Goal: Task Accomplishment & Management: Use online tool/utility

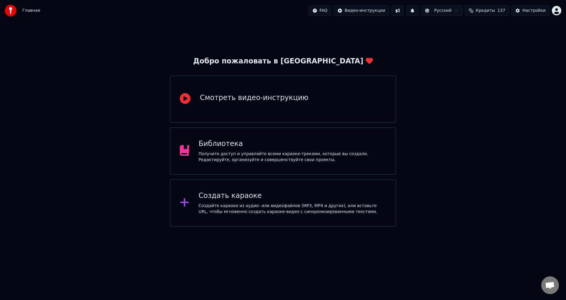
click at [248, 162] on div "Получите доступ и управляйте всеми караоке-треками, которые вы создали. Редакти…" at bounding box center [293, 157] width 188 height 12
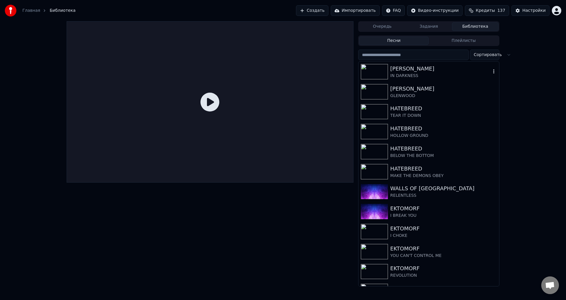
click at [421, 76] on div "IN DARKNESS" at bounding box center [440, 76] width 101 height 6
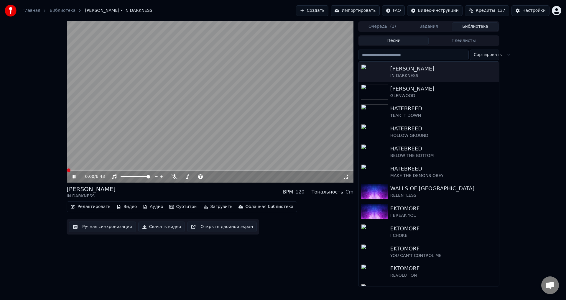
click at [73, 177] on icon at bounding box center [74, 177] width 3 height 4
click at [182, 193] on div "[PERSON_NAME] IN DARKNESS BPM 120 Тональность Cm" at bounding box center [210, 192] width 287 height 14
click at [95, 207] on button "Редактировать" at bounding box center [90, 207] width 45 height 8
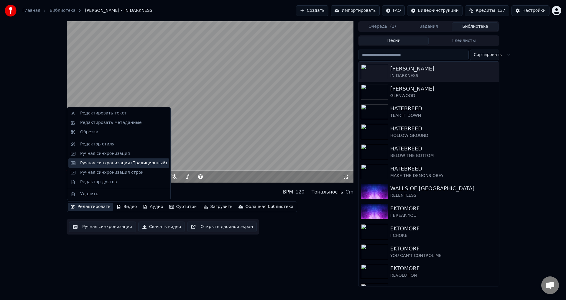
click at [125, 165] on div "Ручная синхронизация (Традиционный)" at bounding box center [123, 163] width 87 height 6
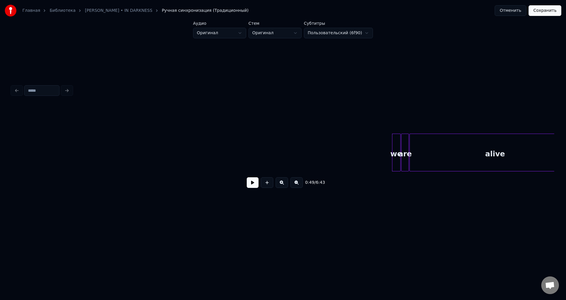
scroll to position [0, 1138]
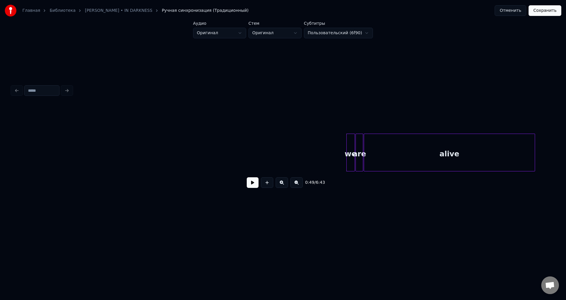
click at [506, 8] on button "Отменить" at bounding box center [511, 10] width 32 height 11
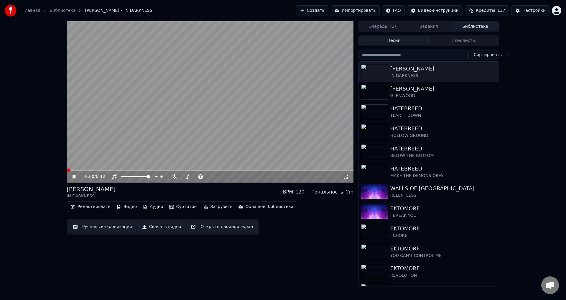
click at [157, 130] on video at bounding box center [210, 101] width 287 height 161
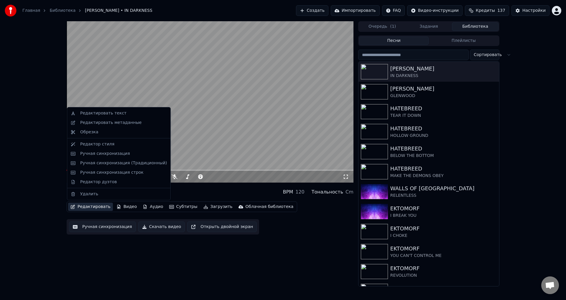
click at [86, 209] on button "Редактировать" at bounding box center [90, 207] width 45 height 8
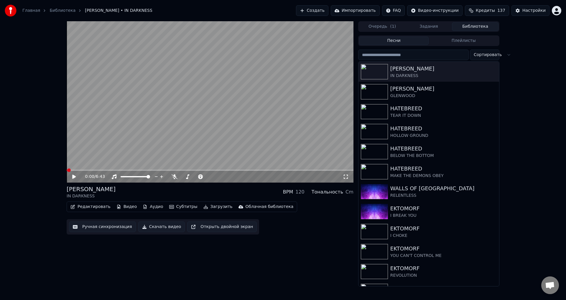
click at [101, 228] on button "Ручная синхронизация" at bounding box center [102, 226] width 67 height 11
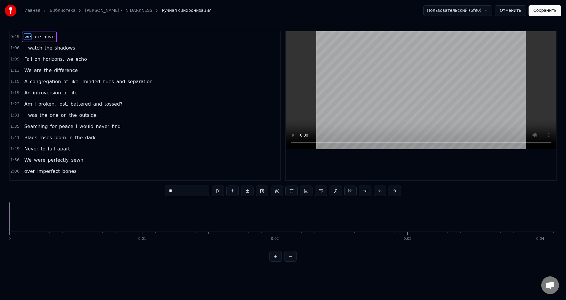
click at [503, 13] on button "Отменить" at bounding box center [511, 10] width 32 height 11
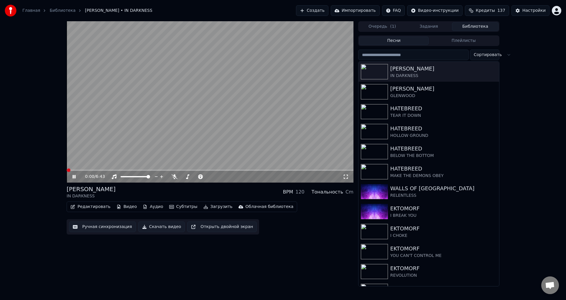
click at [154, 118] on video at bounding box center [210, 101] width 287 height 161
click at [96, 206] on button "Редактировать" at bounding box center [90, 207] width 45 height 8
click at [49, 200] on div "0:00 / 6:43 [PERSON_NAME] IN DARKNESS BPM 120 Тональность Cm Редактировать Виде…" at bounding box center [283, 153] width 566 height 265
click at [95, 170] on span at bounding box center [210, 170] width 287 height 1
click at [89, 170] on span at bounding box center [81, 170] width 29 height 1
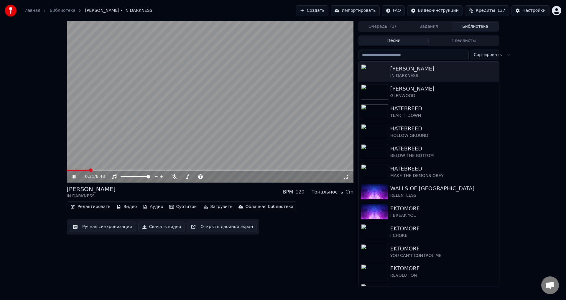
click at [84, 170] on span at bounding box center [78, 170] width 22 height 1
click at [156, 185] on div "[PERSON_NAME] IN DARKNESS BPM 120 Тональность Cm" at bounding box center [210, 192] width 287 height 14
click at [133, 131] on video at bounding box center [210, 101] width 287 height 161
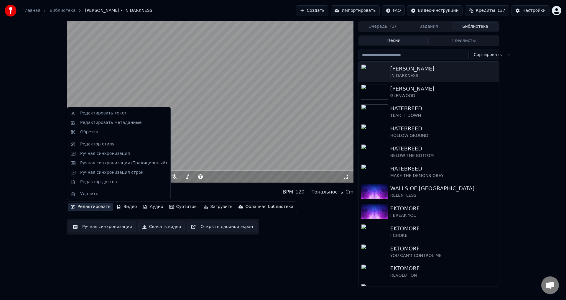
click at [92, 206] on button "Редактировать" at bounding box center [90, 207] width 45 height 8
click at [127, 163] on div "Ручная синхронизация (Традиционный)" at bounding box center [123, 163] width 87 height 6
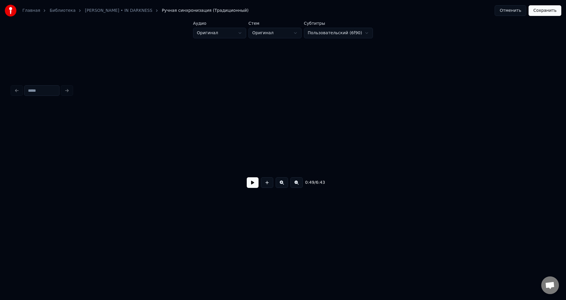
click at [268, 185] on button at bounding box center [267, 182] width 12 height 11
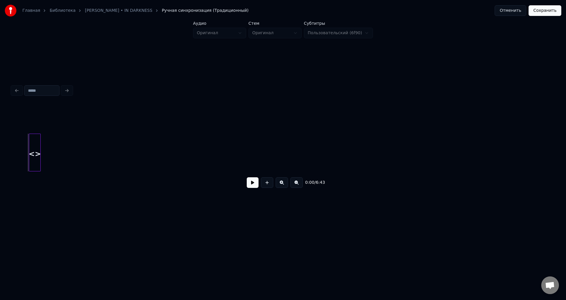
click at [29, 142] on div at bounding box center [30, 152] width 2 height 37
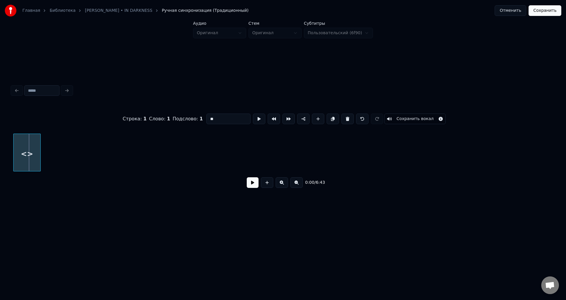
click at [1, 146] on div "Главная Библиотека [PERSON_NAME] • IN DARKNESS Ручная синхронизация (Традиционн…" at bounding box center [283, 114] width 566 height 228
drag, startPoint x: 223, startPoint y: 116, endPoint x: 208, endPoint y: 117, distance: 15.1
click at [208, 117] on input "**" at bounding box center [228, 119] width 44 height 11
click at [41, 144] on div at bounding box center [26, 153] width 29 height 38
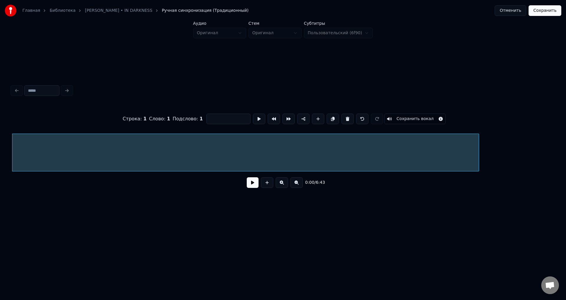
click at [479, 145] on div at bounding box center [478, 152] width 2 height 37
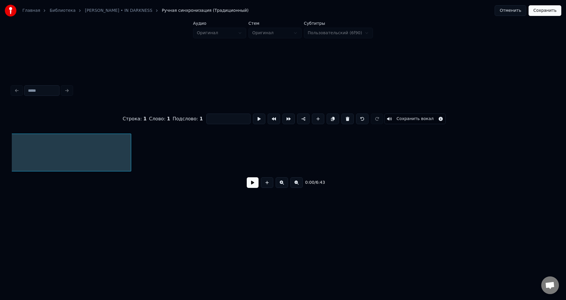
scroll to position [0, 441]
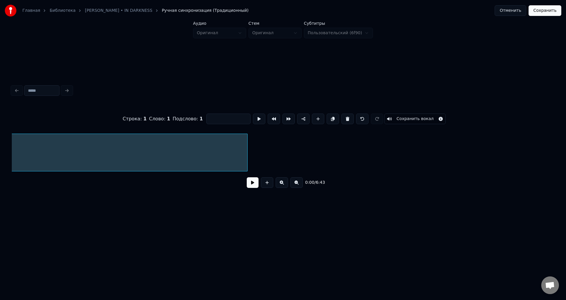
click at [247, 152] on div at bounding box center [247, 152] width 2 height 37
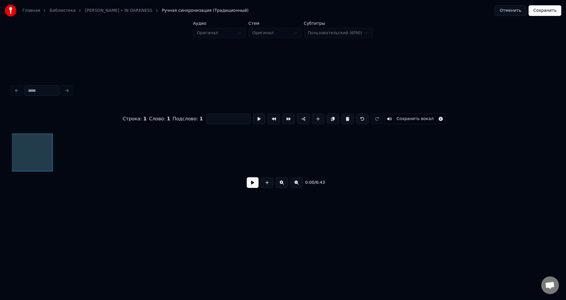
scroll to position [0, 645]
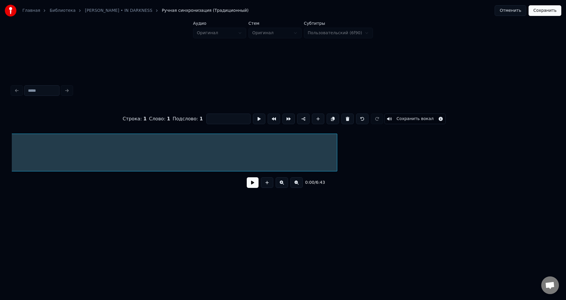
click at [336, 150] on div at bounding box center [336, 152] width 2 height 37
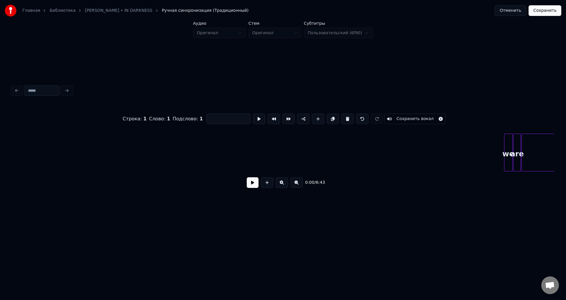
scroll to position [0, 921]
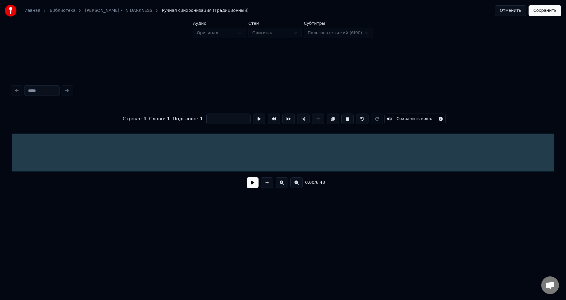
drag, startPoint x: 42, startPoint y: 173, endPoint x: 47, endPoint y: 172, distance: 5.9
click at [47, 172] on div "Строка : 1 Слово : 1 Подслово : 1 Сохранить вокал 0:00 / 6:43" at bounding box center [283, 149] width 543 height 90
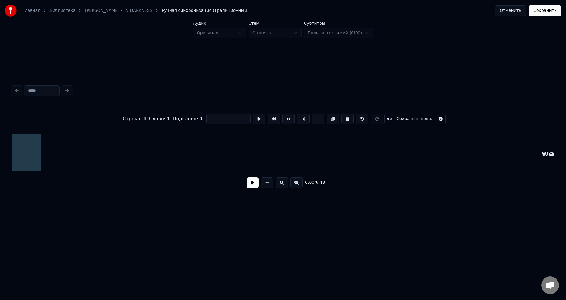
scroll to position [0, 954]
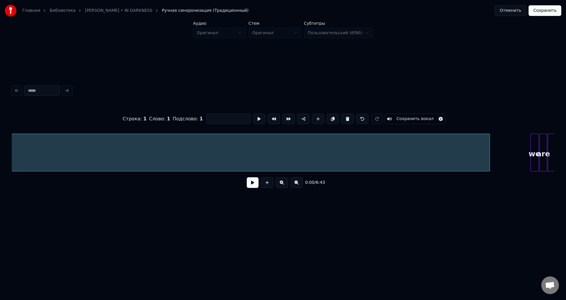
click at [490, 149] on div at bounding box center [489, 152] width 2 height 37
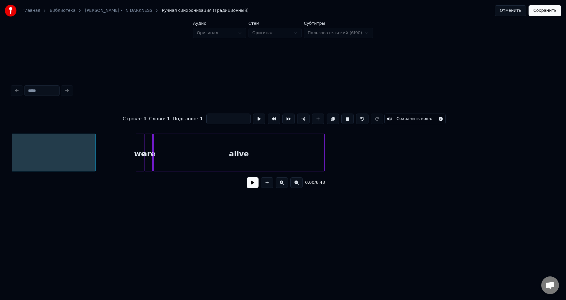
scroll to position [0, 1336]
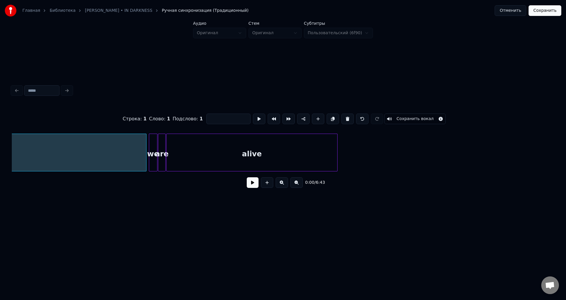
click at [145, 153] on div at bounding box center [146, 152] width 2 height 37
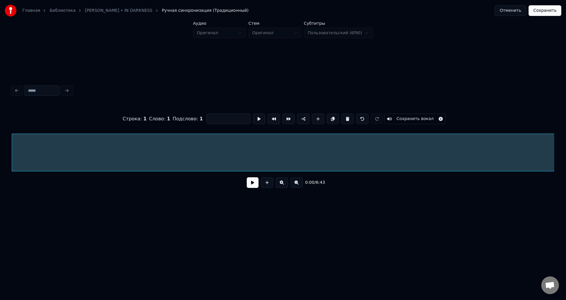
click at [409, 117] on button "Сохранить вокал" at bounding box center [415, 119] width 61 height 11
click at [540, 11] on button "Сохранить" at bounding box center [545, 10] width 33 height 11
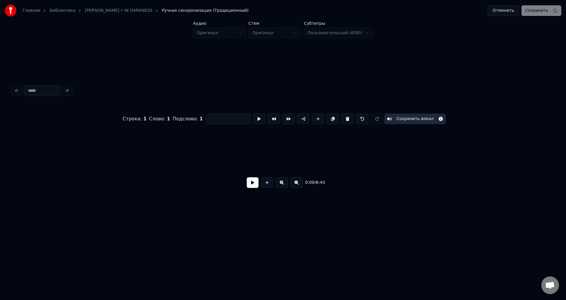
scroll to position [0, 1472]
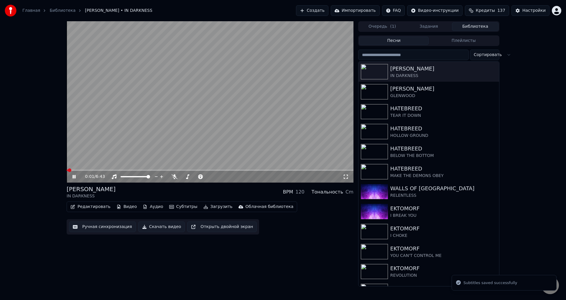
click at [104, 170] on span at bounding box center [210, 170] width 287 height 1
click at [100, 170] on span at bounding box center [83, 170] width 33 height 1
click at [105, 142] on video at bounding box center [210, 101] width 287 height 161
click at [151, 206] on button "Аудио" at bounding box center [152, 207] width 25 height 8
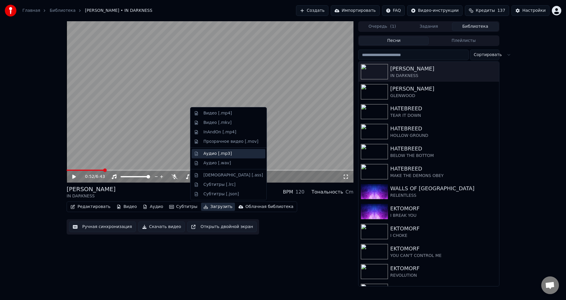
click at [211, 153] on div "Аудио [.mp3]" at bounding box center [217, 154] width 28 height 6
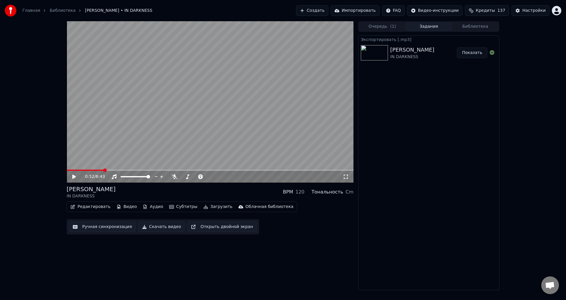
click at [471, 52] on button "Показать" at bounding box center [472, 52] width 30 height 11
click at [90, 210] on button "Редактировать" at bounding box center [90, 207] width 45 height 8
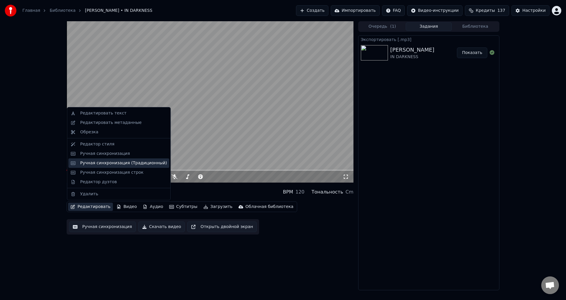
click at [122, 160] on div "Ручная синхронизация (Традиционный)" at bounding box center [123, 163] width 87 height 6
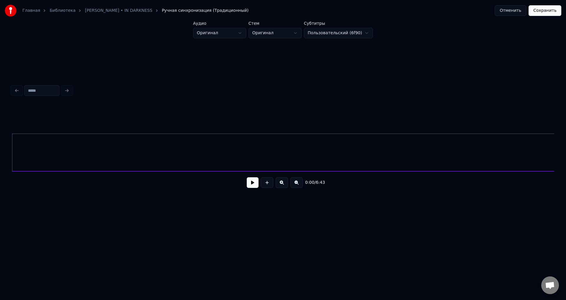
drag, startPoint x: 29, startPoint y: 175, endPoint x: 34, endPoint y: 174, distance: 4.9
click at [33, 174] on div "0:00 / 6:43" at bounding box center [283, 182] width 543 height 22
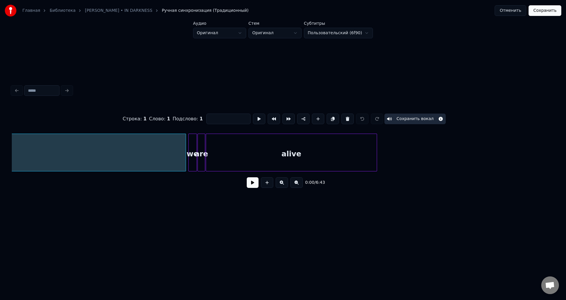
scroll to position [0, 1303]
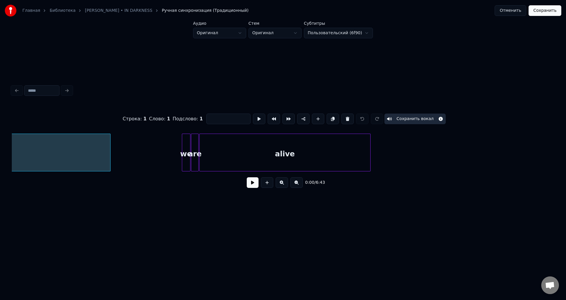
click at [110, 150] on div at bounding box center [110, 152] width 2 height 37
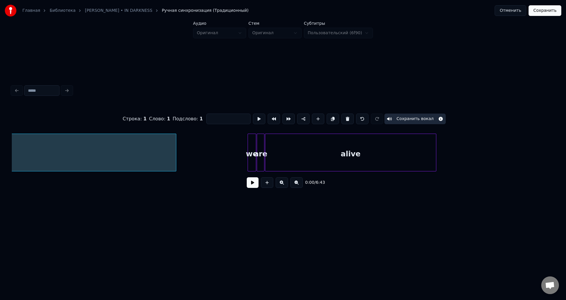
scroll to position [0, 1243]
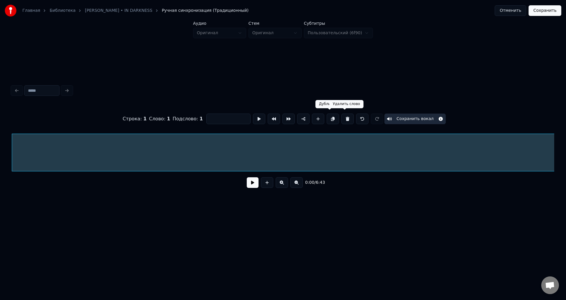
click at [342, 116] on button at bounding box center [348, 119] width 12 height 11
type input "**"
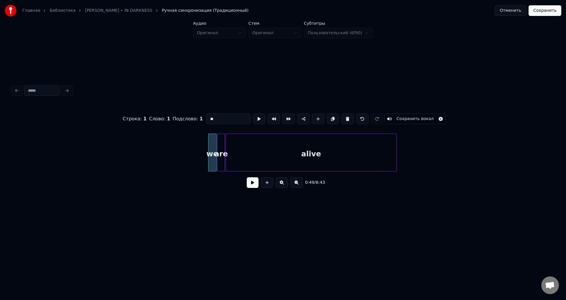
scroll to position [0, 1224]
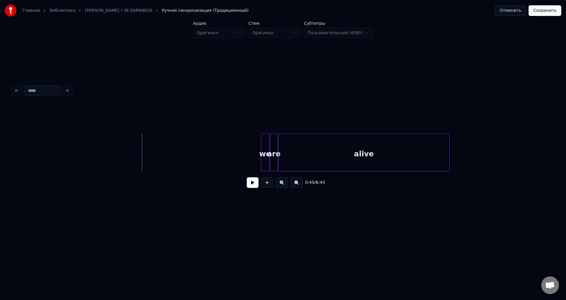
click at [252, 185] on button at bounding box center [253, 182] width 12 height 11
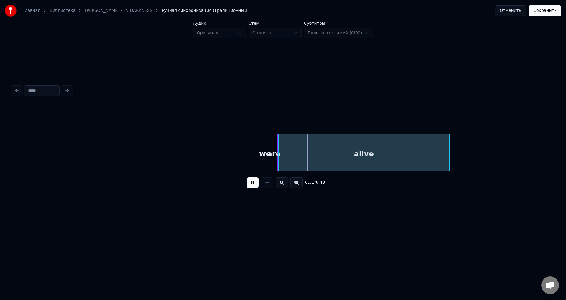
click at [251, 185] on button at bounding box center [253, 182] width 12 height 11
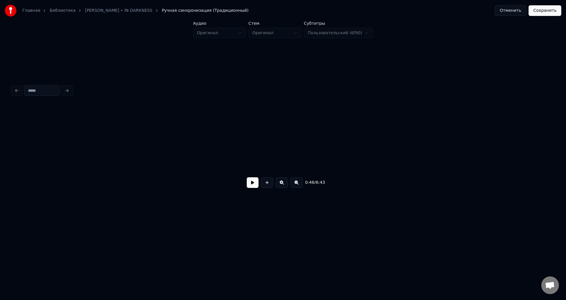
scroll to position [0, 0]
click at [267, 183] on button at bounding box center [267, 182] width 12 height 11
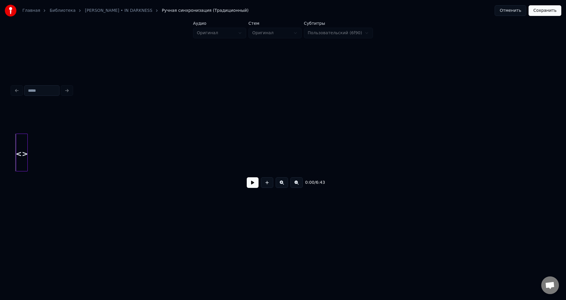
click at [17, 148] on div at bounding box center [17, 152] width 2 height 37
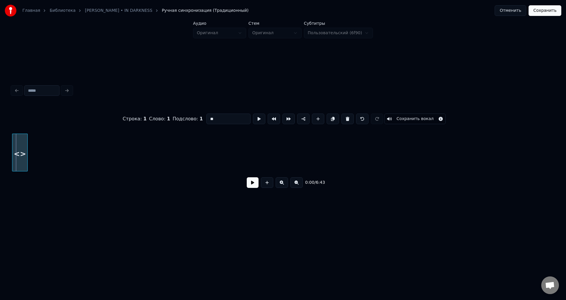
click at [12, 150] on div "Строка : 1 Слово : 1 Подслово : 1 ** Сохранить вокал 0:00 / 6:43" at bounding box center [282, 137] width 547 height 117
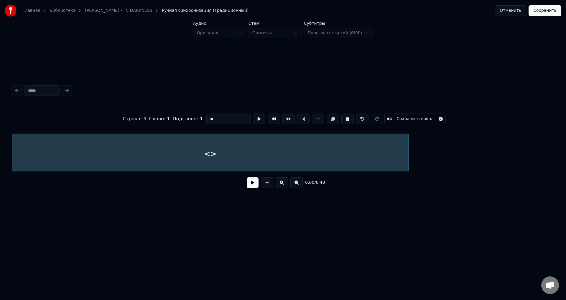
click at [409, 147] on div at bounding box center [408, 152] width 2 height 37
drag, startPoint x: 219, startPoint y: 119, endPoint x: 197, endPoint y: 122, distance: 22.5
click at [197, 122] on div "Строка : 1 Слово : 1 Подслово : 1 ** Сохранить вокал" at bounding box center [283, 118] width 543 height 29
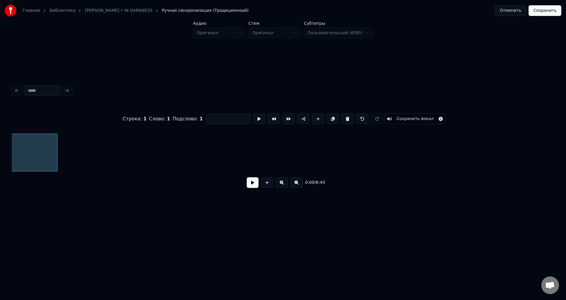
scroll to position [0, 382]
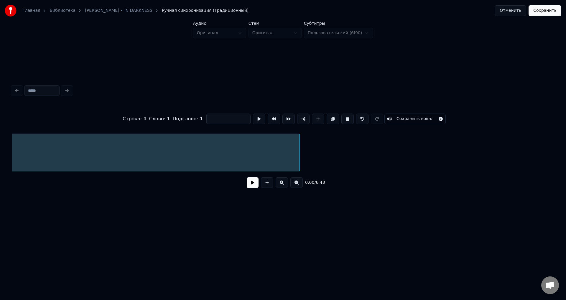
click at [300, 147] on div at bounding box center [299, 152] width 2 height 37
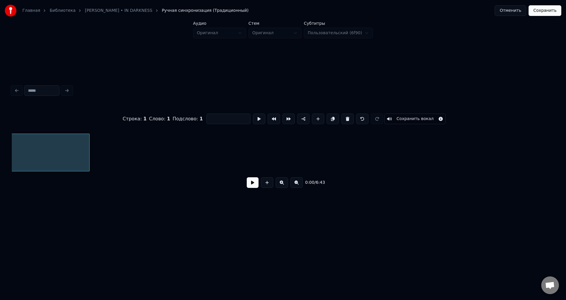
scroll to position [0, 645]
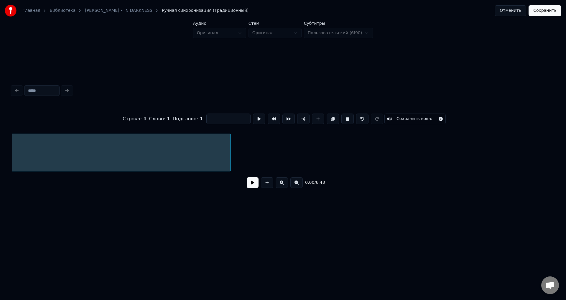
click at [230, 147] on div at bounding box center [230, 152] width 2 height 37
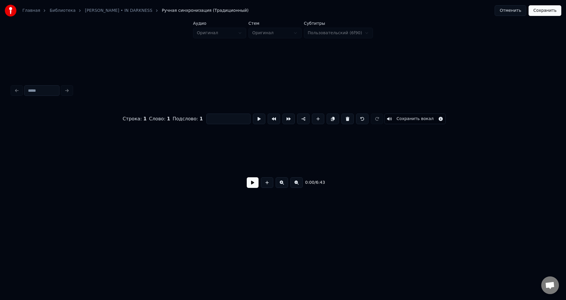
scroll to position [0, 901]
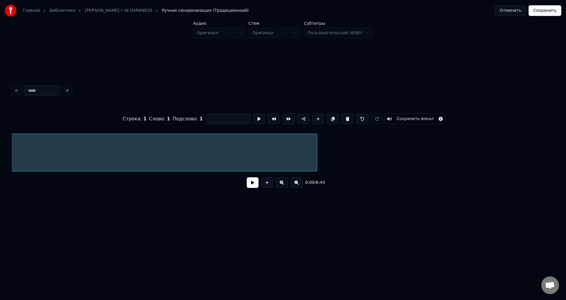
click at [316, 150] on div at bounding box center [316, 152] width 2 height 37
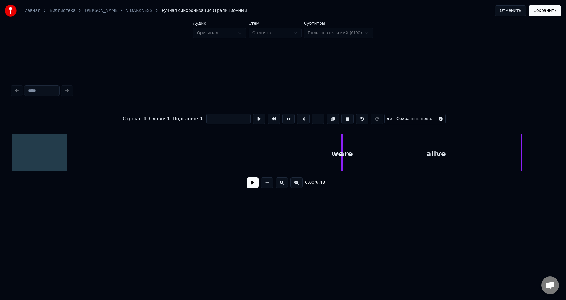
scroll to position [0, 1171]
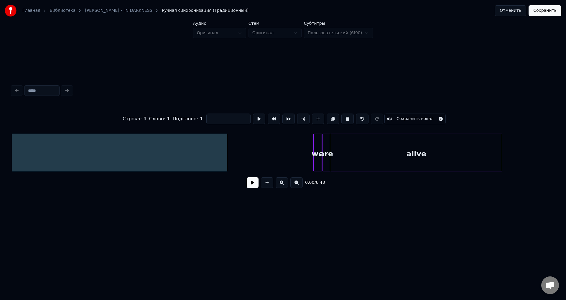
click at [226, 155] on div at bounding box center [226, 152] width 2 height 37
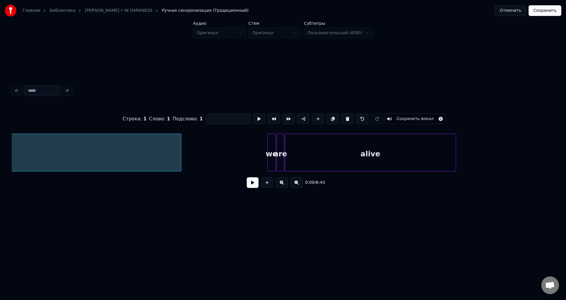
scroll to position [0, 1204]
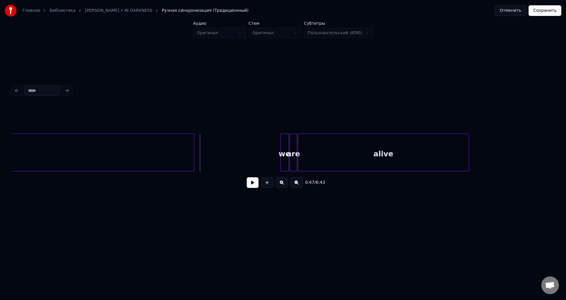
click at [248, 182] on button at bounding box center [253, 182] width 12 height 11
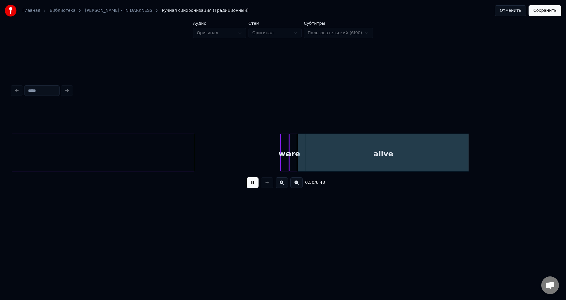
click at [255, 186] on button at bounding box center [253, 182] width 12 height 11
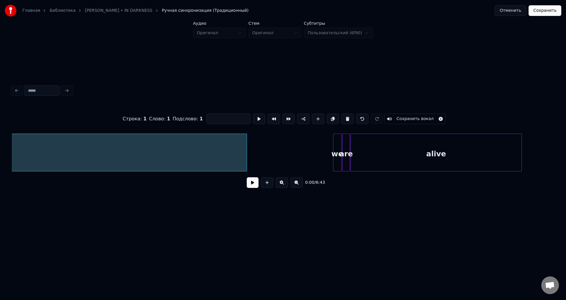
scroll to position [0, 1184]
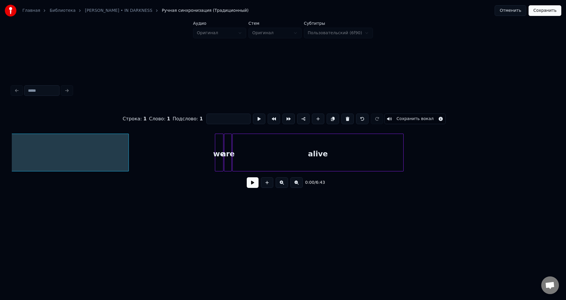
scroll to position [0, 1243]
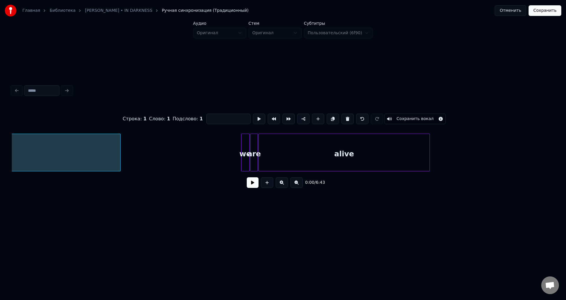
click at [119, 149] on div at bounding box center [120, 152] width 2 height 37
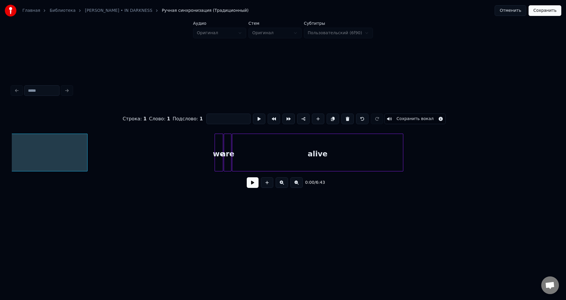
scroll to position [0, 1257]
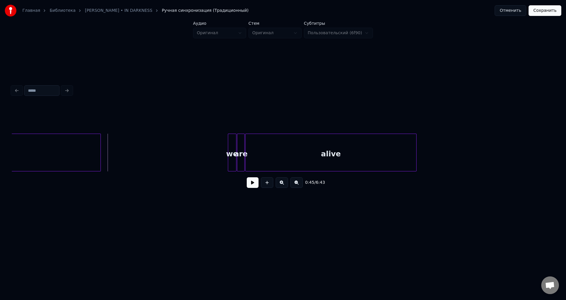
drag, startPoint x: 252, startPoint y: 185, endPoint x: 240, endPoint y: 194, distance: 14.7
click at [252, 186] on button at bounding box center [253, 182] width 12 height 11
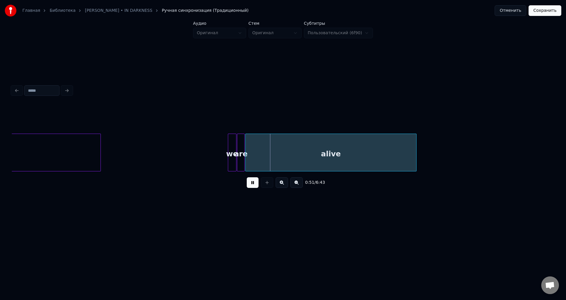
click at [256, 186] on button at bounding box center [253, 182] width 12 height 11
click at [140, 159] on div at bounding box center [141, 152] width 2 height 37
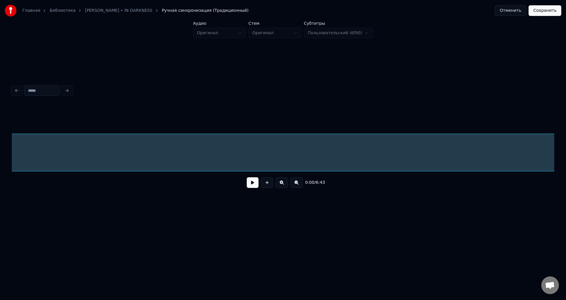
scroll to position [0, 1046]
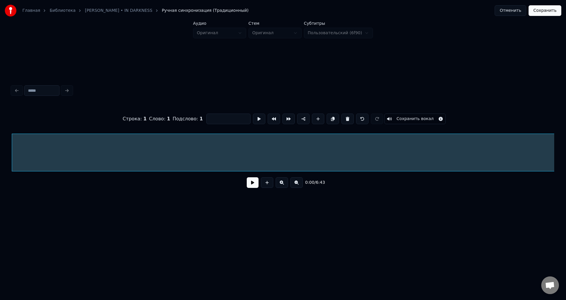
click at [417, 115] on button "Сохранить вокал" at bounding box center [415, 119] width 61 height 11
click at [541, 13] on button "Сохранить" at bounding box center [545, 10] width 33 height 11
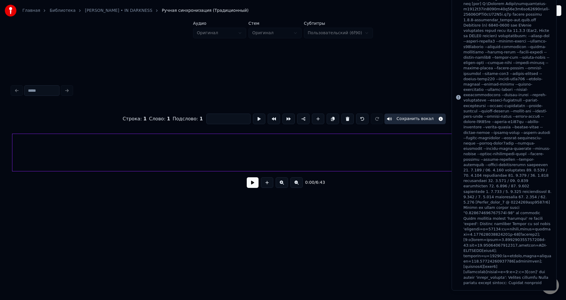
click at [418, 41] on div "Главная Библиотека [PERSON_NAME] • IN DARKNESS Ручная синхронизация (Традиционн…" at bounding box center [283, 114] width 566 height 228
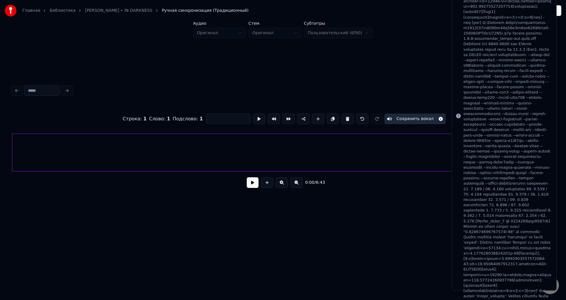
click at [493, 49] on div "Notifications alt+T" at bounding box center [508, 119] width 88 height 370
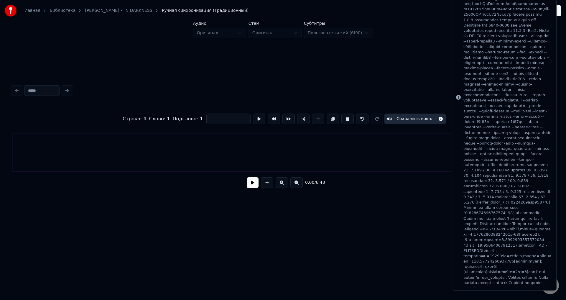
drag, startPoint x: 560, startPoint y: 18, endPoint x: 561, endPoint y: 24, distance: 6.6
click at [560, 18] on div "Главная Библиотека [PERSON_NAME] • IN DARKNESS Ручная синхронизация (Традиционн…" at bounding box center [283, 10] width 566 height 21
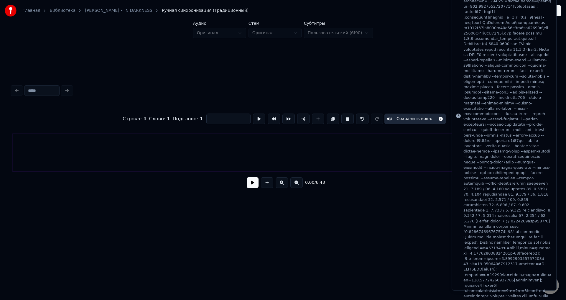
click at [424, 76] on div "Строка : 1 Слово : 1 Подслово : 1 Сохранить вокал 0:00 / 6:43" at bounding box center [282, 138] width 547 height 180
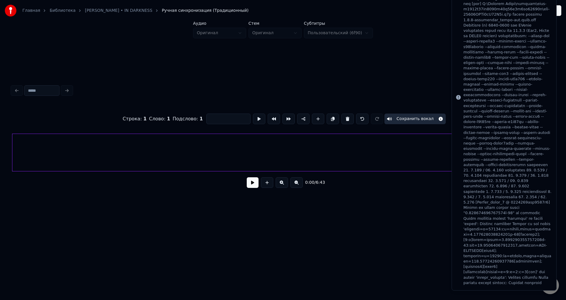
click at [357, 209] on div "Строка : 1 Слово : 1 Подслово : 1 Сохранить вокал 0:00 / 6:43" at bounding box center [282, 138] width 547 height 180
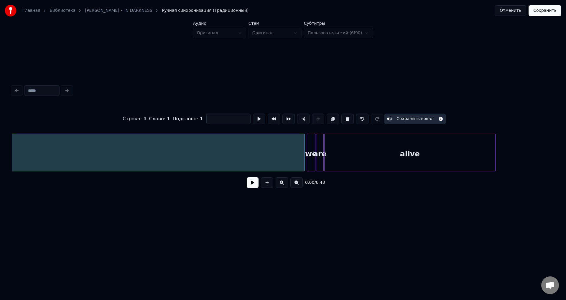
scroll to position [0, 1197]
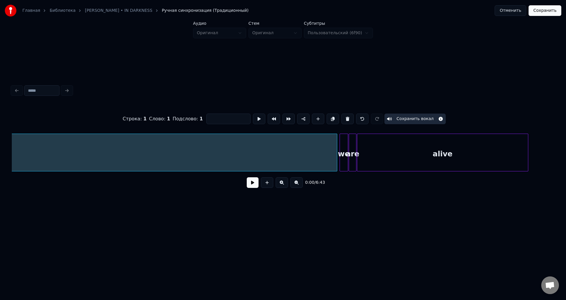
scroll to position [0, 1237]
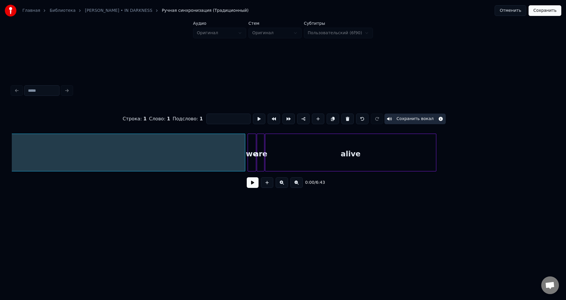
click at [393, 116] on button "Сохранить вокал" at bounding box center [415, 119] width 61 height 11
click at [343, 117] on button at bounding box center [348, 119] width 12 height 11
type input "**"
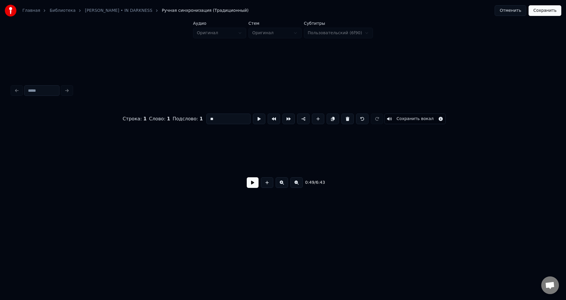
scroll to position [0, 0]
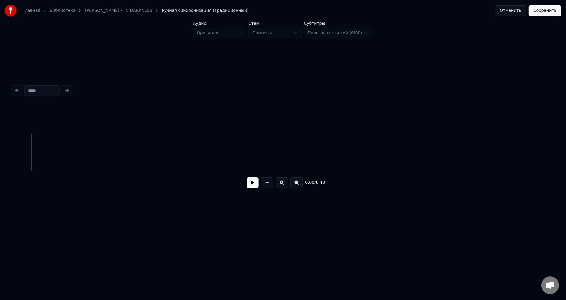
click at [522, 12] on button "Отменить" at bounding box center [511, 10] width 32 height 11
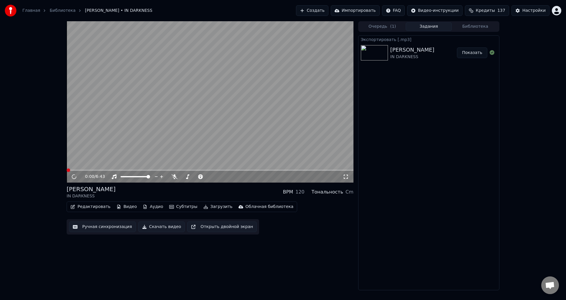
click at [230, 122] on video at bounding box center [210, 101] width 287 height 161
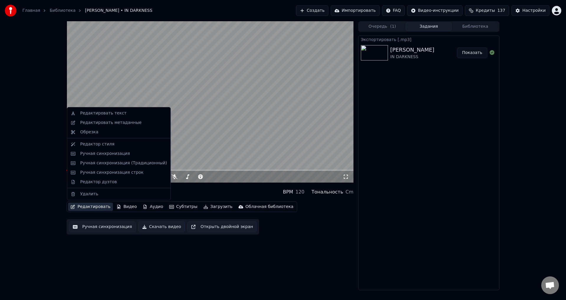
click at [84, 203] on button "Редактировать" at bounding box center [90, 207] width 45 height 8
click at [125, 163] on div "Ручная синхронизация (Традиционный)" at bounding box center [123, 163] width 87 height 6
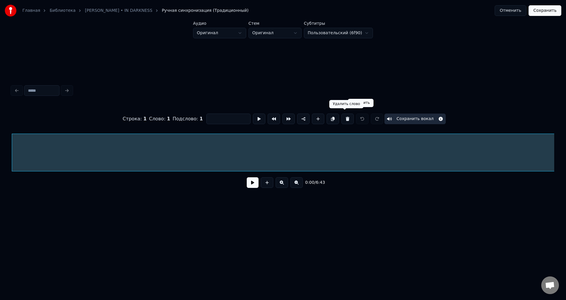
click at [344, 117] on button at bounding box center [348, 119] width 12 height 11
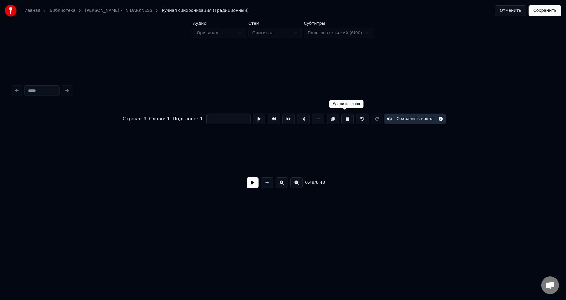
type input "**"
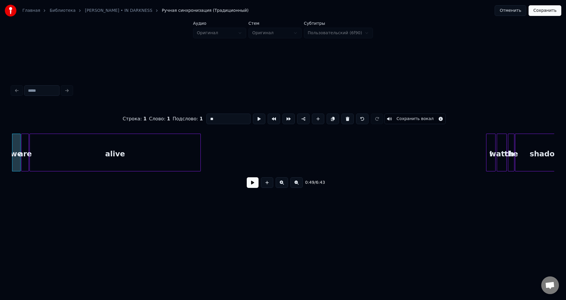
click at [536, 11] on button "Сохранить" at bounding box center [545, 10] width 33 height 11
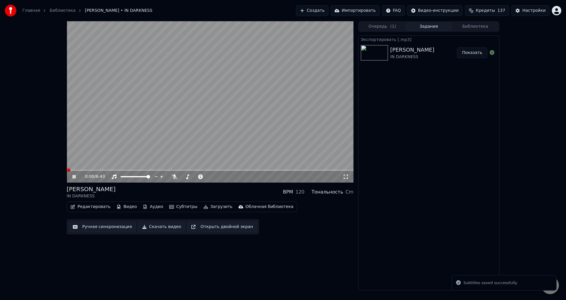
click at [155, 122] on video at bounding box center [210, 101] width 287 height 161
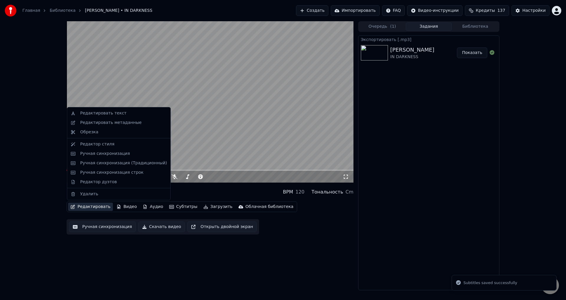
click at [86, 207] on button "Редактировать" at bounding box center [90, 207] width 45 height 8
click at [131, 162] on div "Ручная синхронизация (Традиционный)" at bounding box center [123, 163] width 87 height 6
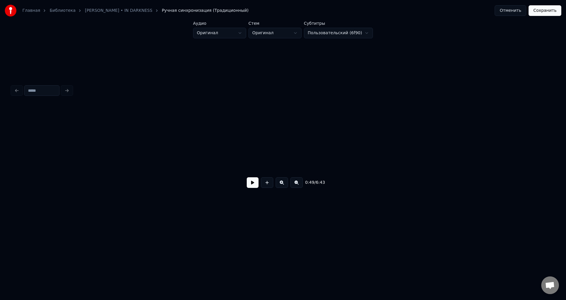
drag, startPoint x: 267, startPoint y: 184, endPoint x: 263, endPoint y: 183, distance: 3.6
click at [267, 184] on button at bounding box center [267, 182] width 12 height 11
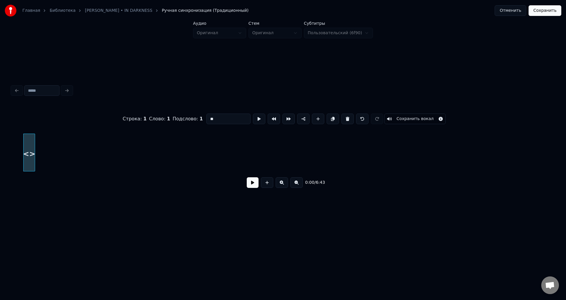
drag, startPoint x: 216, startPoint y: 117, endPoint x: 196, endPoint y: 118, distance: 20.1
click at [196, 118] on div "Строка : 1 Слово : 1 Подслово : 1 ** Сохранить вокал" at bounding box center [283, 118] width 543 height 29
click at [4, 150] on div "Главная Библиотека [PERSON_NAME] • IN DARKNESS Ручная синхронизация (Традиционн…" at bounding box center [283, 114] width 566 height 228
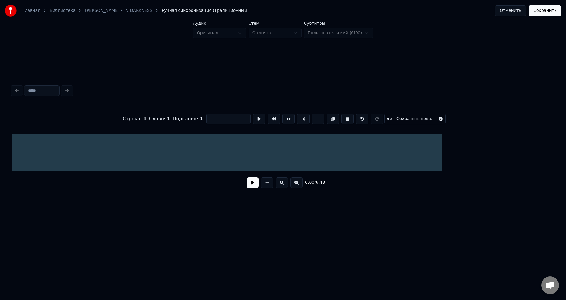
click at [440, 147] on div at bounding box center [441, 152] width 2 height 37
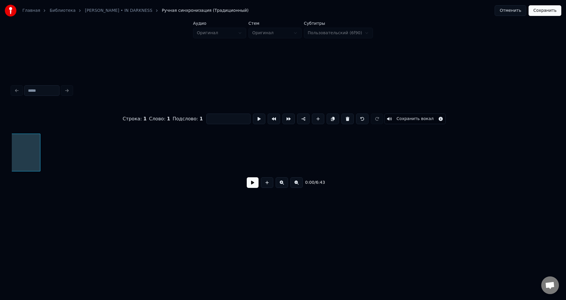
scroll to position [0, 395]
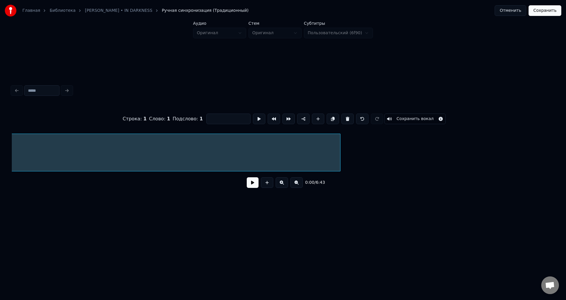
click at [340, 149] on div at bounding box center [340, 152] width 2 height 37
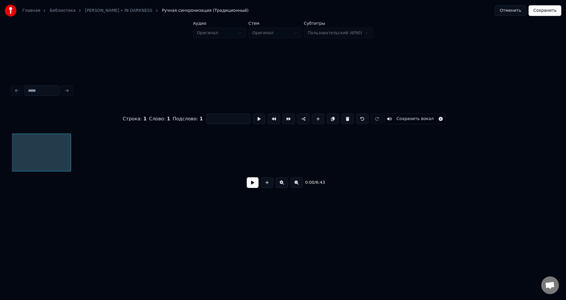
scroll to position [0, 651]
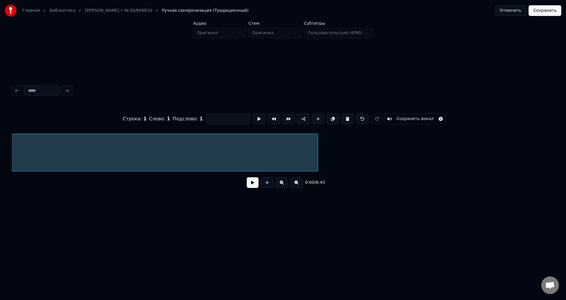
click at [317, 142] on div at bounding box center [317, 152] width 2 height 37
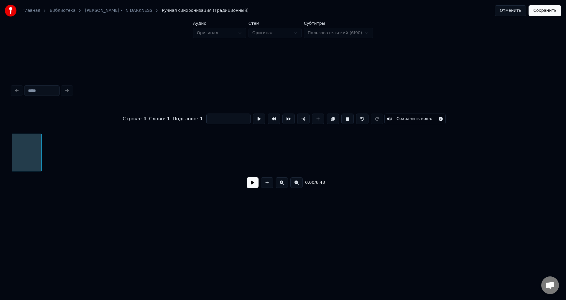
scroll to position [0, 941]
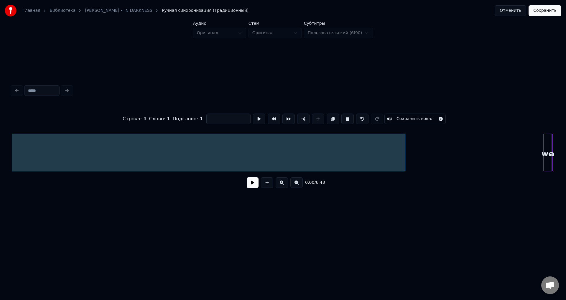
click at [404, 150] on div at bounding box center [404, 152] width 2 height 37
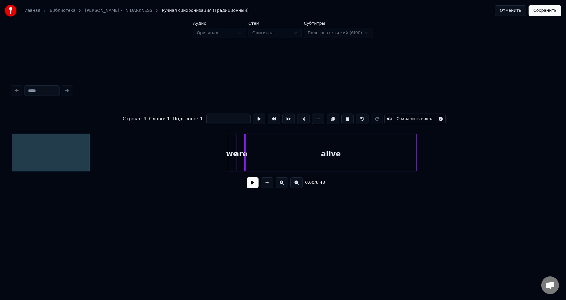
scroll to position [0, 1250]
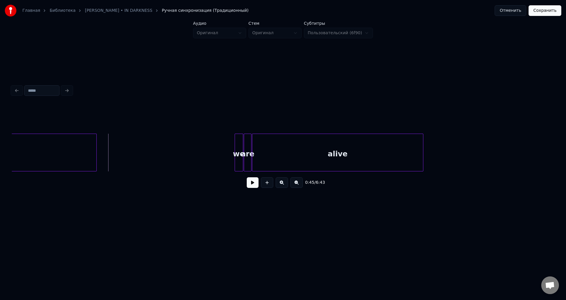
click at [254, 186] on button at bounding box center [253, 182] width 12 height 11
click at [254, 185] on button at bounding box center [253, 182] width 12 height 11
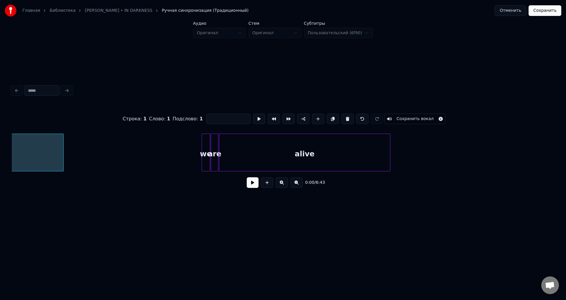
scroll to position [0, 1270]
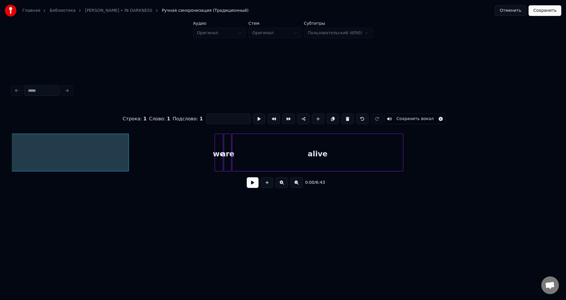
click at [128, 164] on div at bounding box center [128, 152] width 2 height 37
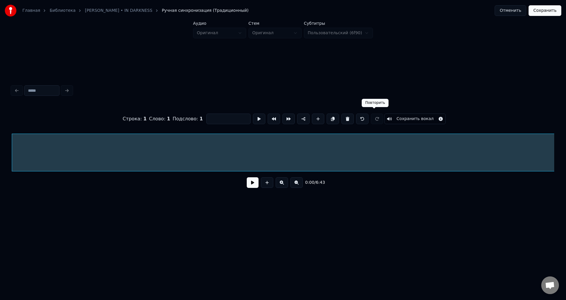
click at [415, 117] on button "Сохранить вокал" at bounding box center [415, 119] width 61 height 11
click at [551, 9] on button "Сохранить" at bounding box center [545, 10] width 33 height 11
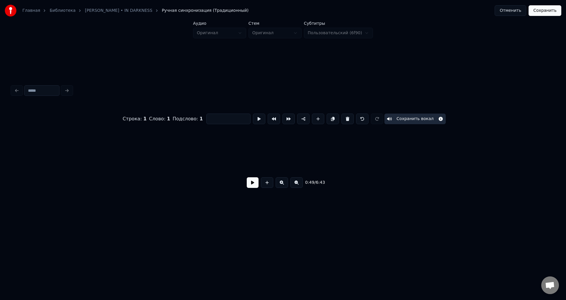
scroll to position [0, 434]
click at [511, 9] on button "Отменить" at bounding box center [511, 10] width 32 height 11
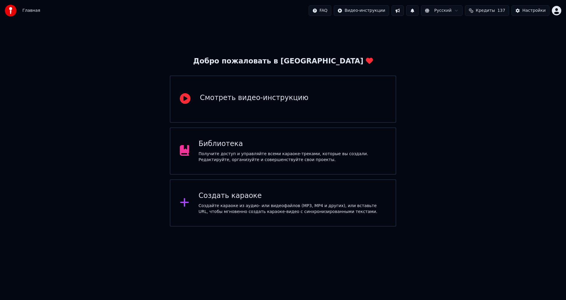
click at [285, 145] on div "Библиотека" at bounding box center [293, 143] width 188 height 9
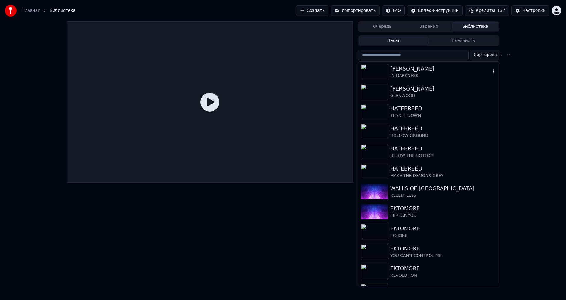
click at [399, 71] on div "[PERSON_NAME]" at bounding box center [440, 69] width 101 height 8
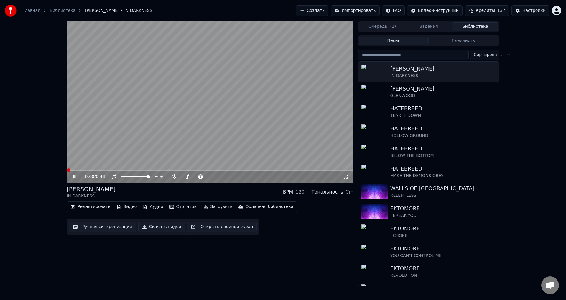
click at [73, 176] on icon at bounding box center [74, 177] width 3 height 4
click at [78, 206] on button "Редактировать" at bounding box center [90, 207] width 45 height 8
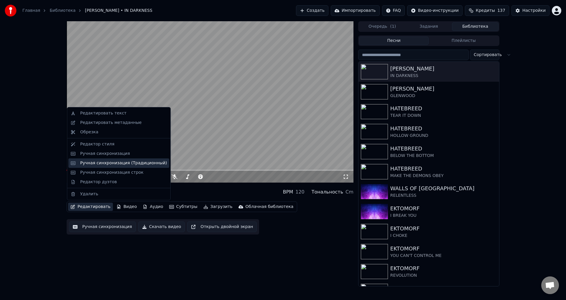
click at [122, 160] on div "Ручная синхронизация (Традиционный)" at bounding box center [123, 163] width 87 height 6
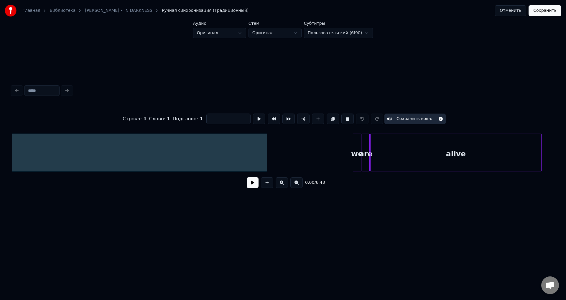
scroll to position [0, 1145]
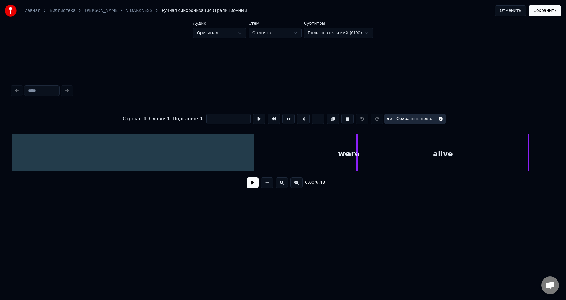
click at [548, 8] on button "Сохранить" at bounding box center [545, 10] width 33 height 11
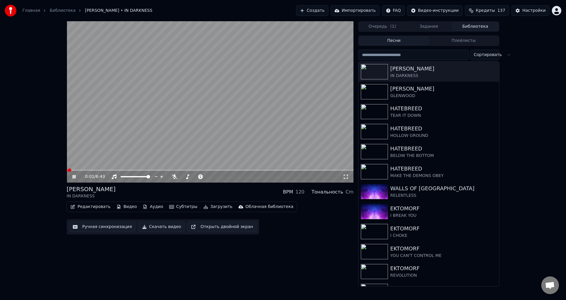
click at [93, 170] on span at bounding box center [210, 170] width 287 height 1
click at [191, 193] on div "[PERSON_NAME] IN DARKNESS BPM 120 Тональность Cm" at bounding box center [210, 192] width 287 height 14
click at [97, 170] on span at bounding box center [88, 170] width 42 height 1
click at [127, 190] on div "[PERSON_NAME] IN DARKNESS BPM 120 Тональность Cm" at bounding box center [210, 192] width 287 height 14
click at [191, 107] on video at bounding box center [210, 101] width 287 height 161
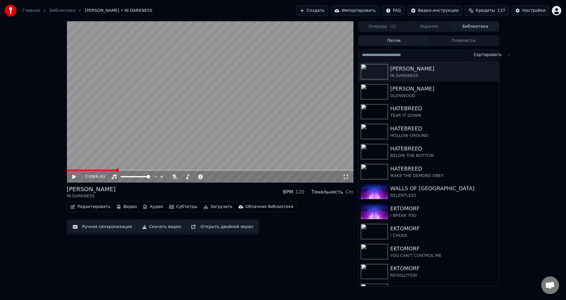
click at [91, 170] on span at bounding box center [92, 170] width 50 height 1
click at [105, 147] on video at bounding box center [210, 101] width 287 height 161
click at [208, 189] on div "[PERSON_NAME] IN DARKNESS BPM 120 Тональность Cm" at bounding box center [210, 192] width 287 height 14
click at [214, 114] on video at bounding box center [210, 101] width 287 height 161
click at [89, 205] on button "Редактировать" at bounding box center [90, 207] width 45 height 8
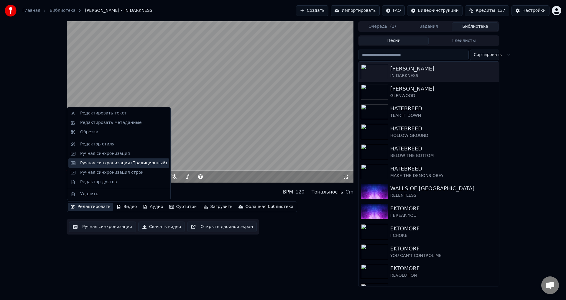
click at [128, 162] on div "Ручная синхронизация (Традиционный)" at bounding box center [123, 163] width 87 height 6
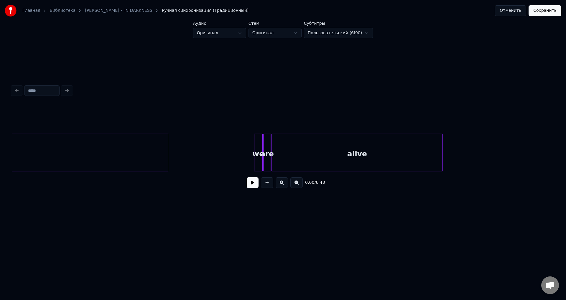
scroll to position [0, 1224]
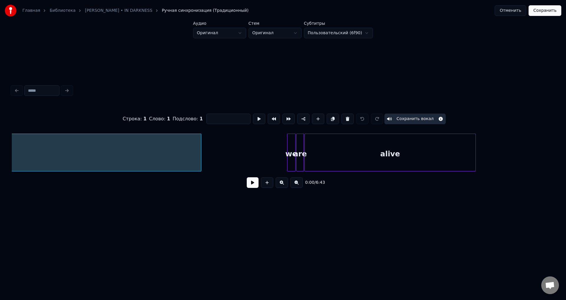
scroll to position [0, 1217]
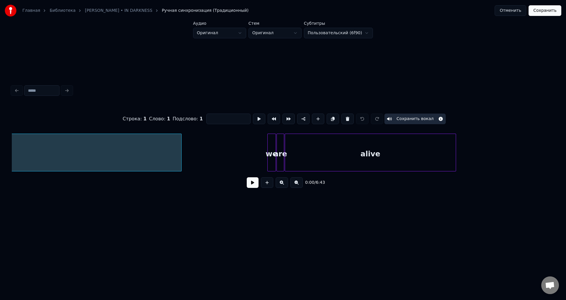
click at [541, 12] on button "Сохранить" at bounding box center [545, 10] width 33 height 11
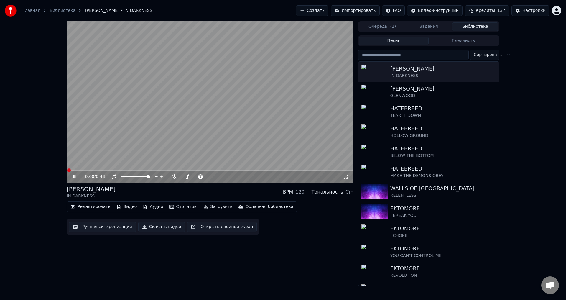
click at [138, 119] on video at bounding box center [210, 101] width 287 height 161
click at [260, 115] on video at bounding box center [210, 101] width 287 height 161
click at [101, 170] on span at bounding box center [210, 170] width 287 height 1
click at [185, 129] on video at bounding box center [210, 101] width 287 height 161
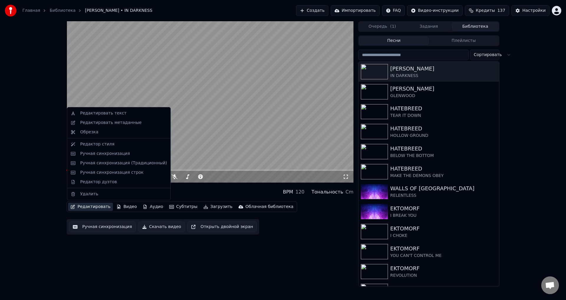
click at [95, 206] on button "Редактировать" at bounding box center [90, 207] width 45 height 8
click at [130, 162] on div "Ручная синхронизация (Традиционный)" at bounding box center [123, 163] width 87 height 6
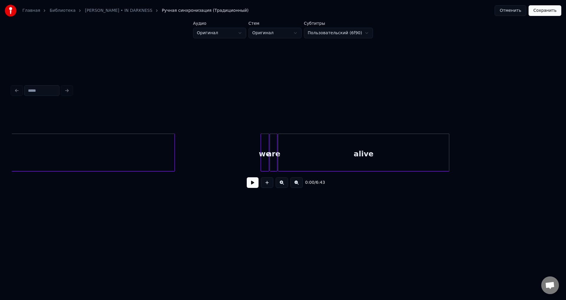
scroll to position [0, 1204]
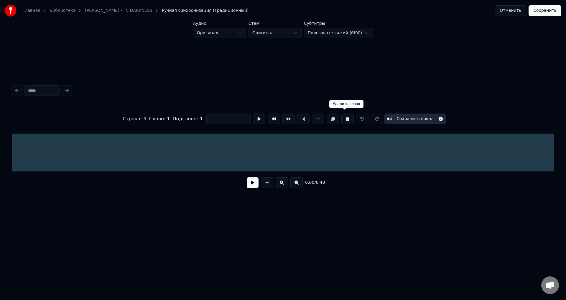
click at [342, 117] on button at bounding box center [348, 119] width 12 height 11
type input "**"
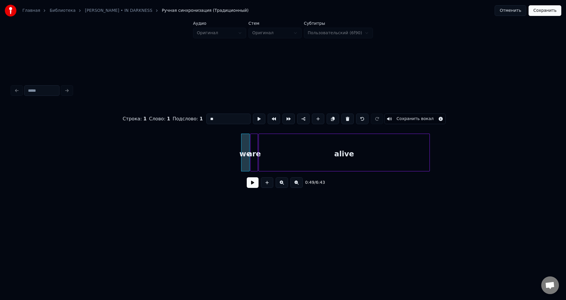
scroll to position [0, 1224]
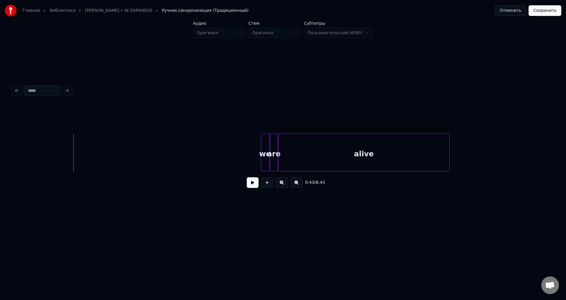
click at [255, 185] on button at bounding box center [253, 182] width 12 height 11
click at [253, 185] on button at bounding box center [253, 182] width 12 height 11
click at [543, 14] on button "Сохранить" at bounding box center [545, 10] width 33 height 11
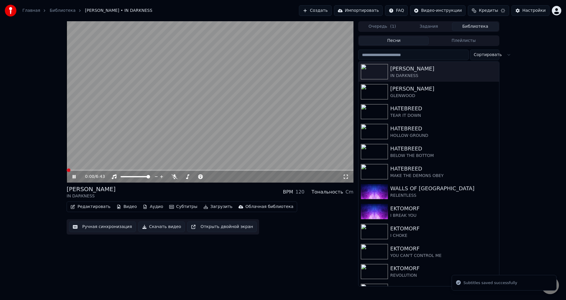
click at [141, 127] on video at bounding box center [210, 101] width 287 height 161
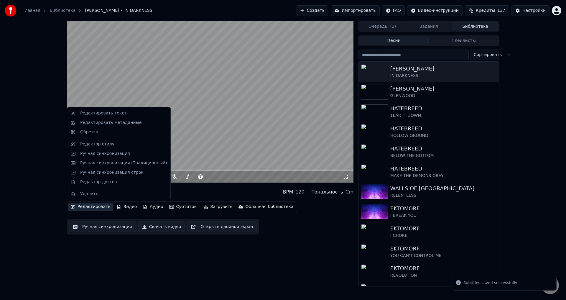
click at [98, 206] on button "Редактировать" at bounding box center [90, 207] width 45 height 8
click at [120, 164] on div "Ручная синхронизация (Традиционный)" at bounding box center [123, 163] width 87 height 6
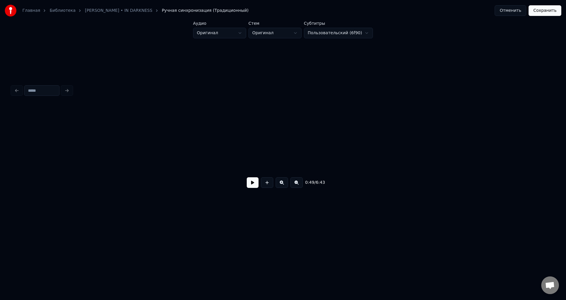
click at [264, 182] on button at bounding box center [267, 182] width 12 height 11
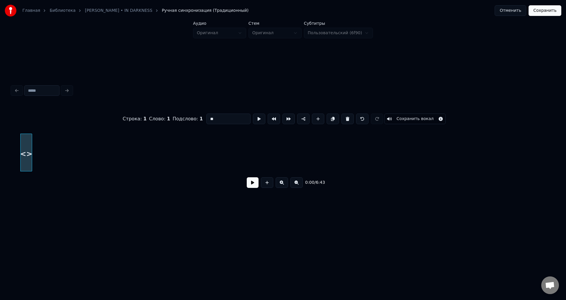
drag, startPoint x: 213, startPoint y: 118, endPoint x: 198, endPoint y: 119, distance: 14.2
click at [198, 119] on div "Строка : 1 Слово : 1 Подслово : 1 ** Сохранить вокал" at bounding box center [283, 118] width 543 height 29
click at [9, 143] on div "Главная Библиотека [PERSON_NAME] • IN DARKNESS Ручная синхронизация (Традиционн…" at bounding box center [283, 114] width 566 height 228
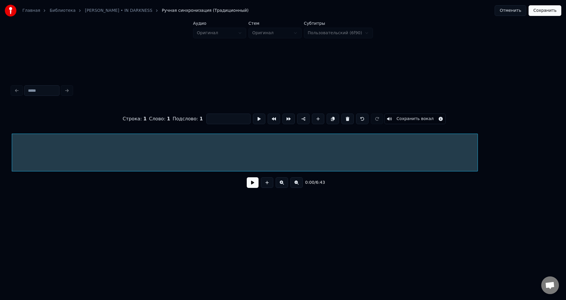
click at [477, 144] on div at bounding box center [477, 152] width 2 height 37
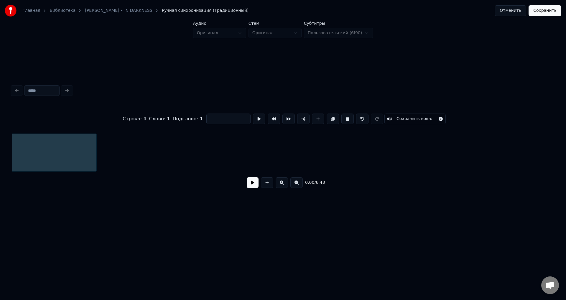
scroll to position [0, 401]
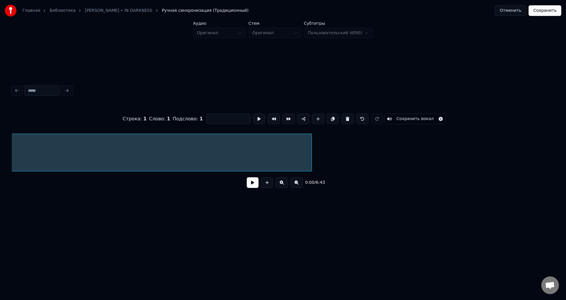
click at [312, 149] on div at bounding box center [311, 152] width 2 height 37
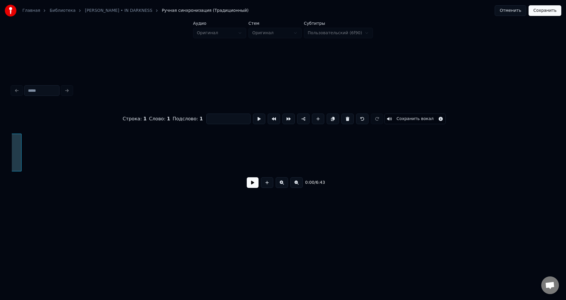
scroll to position [0, 691]
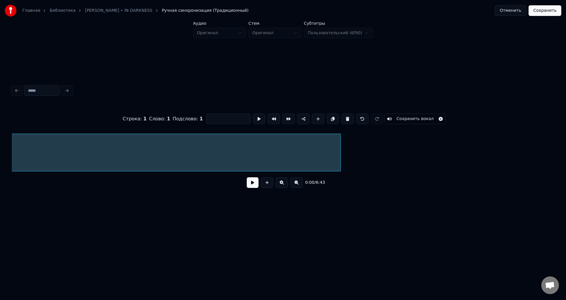
click at [340, 143] on div at bounding box center [340, 152] width 2 height 37
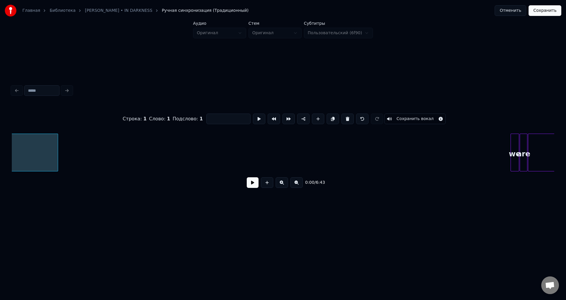
scroll to position [0, 967]
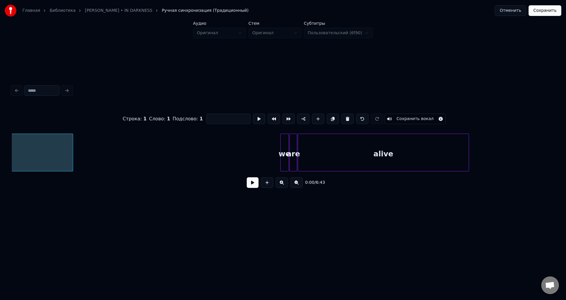
scroll to position [0, 1224]
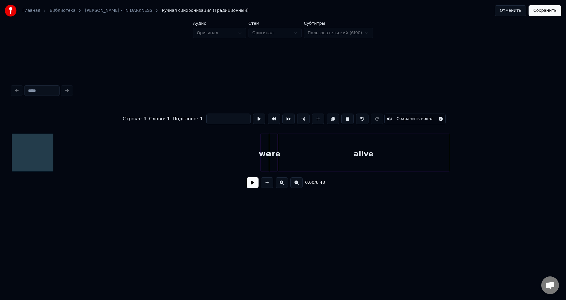
click at [52, 148] on div at bounding box center [52, 152] width 2 height 37
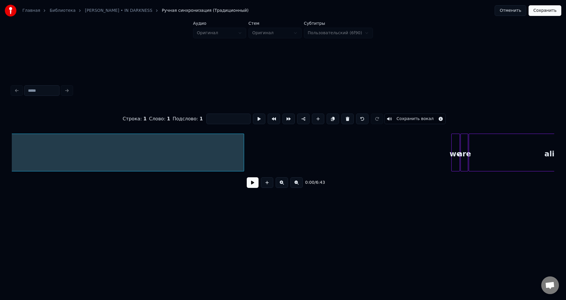
scroll to position [0, 1039]
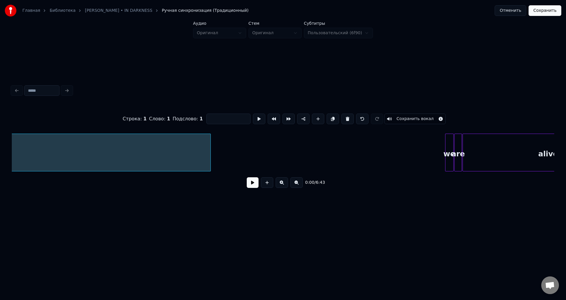
click at [210, 151] on div at bounding box center [210, 152] width 2 height 37
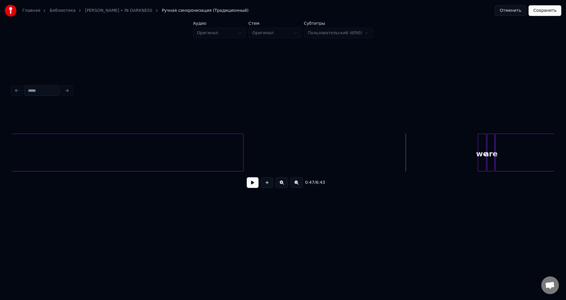
scroll to position [0, 967]
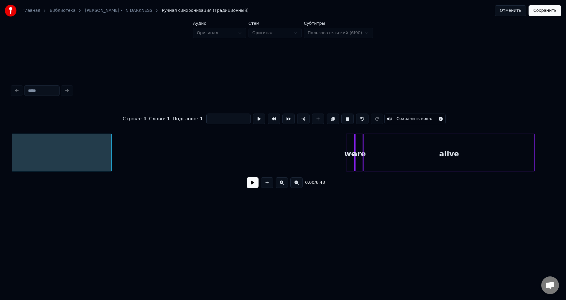
scroll to position [0, 1151]
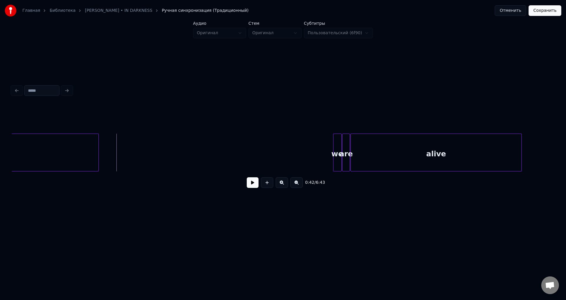
click at [253, 181] on button at bounding box center [253, 182] width 12 height 11
click at [255, 185] on button at bounding box center [253, 182] width 12 height 11
click at [250, 186] on button at bounding box center [253, 182] width 12 height 11
click at [252, 184] on button at bounding box center [253, 182] width 12 height 11
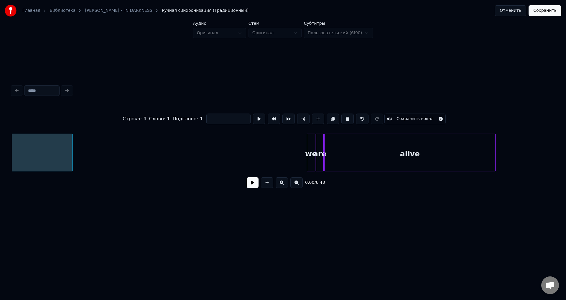
scroll to position [0, 1178]
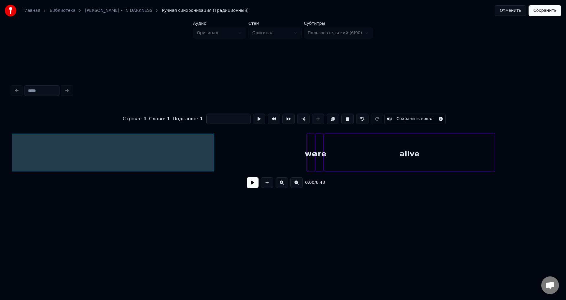
click at [213, 155] on div at bounding box center [213, 152] width 2 height 37
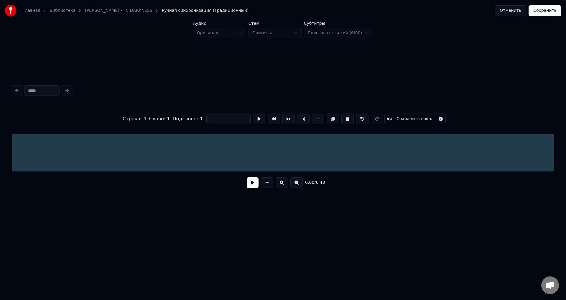
click at [411, 118] on button "Сохранить вокал" at bounding box center [415, 119] width 61 height 11
click at [550, 10] on button "Сохранить" at bounding box center [545, 10] width 33 height 11
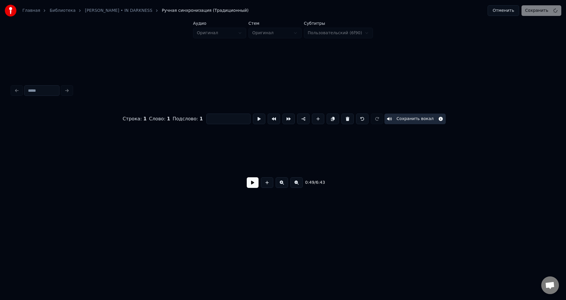
scroll to position [0, 1472]
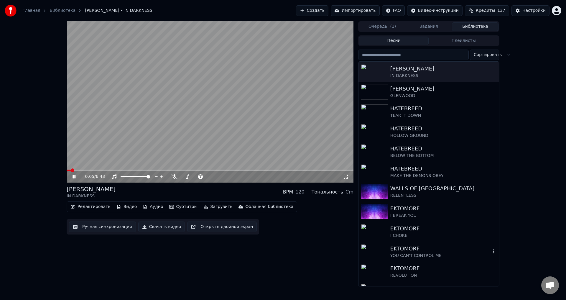
click at [411, 247] on div "EKTOMORF" at bounding box center [440, 248] width 101 height 8
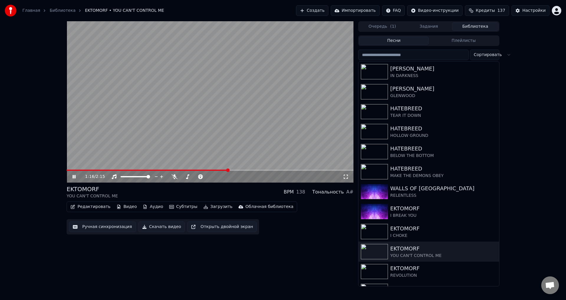
click at [206, 191] on div "EKTOMORF YOU CAN'T CONTROL ME BPM 138 Тональность A#" at bounding box center [210, 192] width 287 height 14
click at [205, 191] on div "EKTOMORF YOU CAN'T CONTROL ME BPM 138 Тональность A#" at bounding box center [210, 192] width 287 height 14
click at [214, 193] on div "EKTOMORF YOU CAN'T CONTROL ME BPM 138 Тональность A#" at bounding box center [210, 192] width 287 height 14
click at [205, 191] on div "EKTOMORF YOU CAN'T CONTROL ME BPM 138 Тональность A#" at bounding box center [210, 192] width 287 height 14
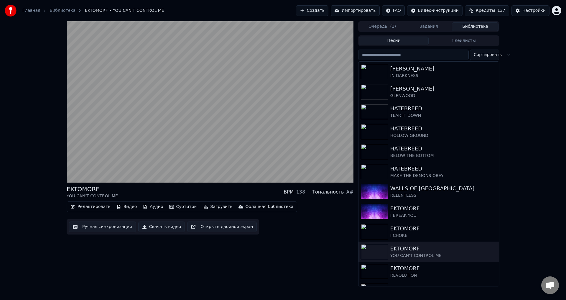
click at [284, 241] on div "EKTOMORF YOU CAN'T CONTROL ME BPM 138 Тональность A# Редактировать Видео Аудио …" at bounding box center [210, 153] width 287 height 265
click at [207, 193] on div "EKTOMORF YOU CAN'T CONTROL ME BPM 138 Тональность A#" at bounding box center [210, 192] width 287 height 14
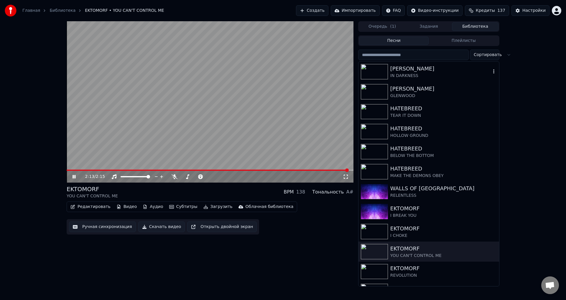
click at [404, 75] on div "IN DARKNESS" at bounding box center [440, 76] width 101 height 6
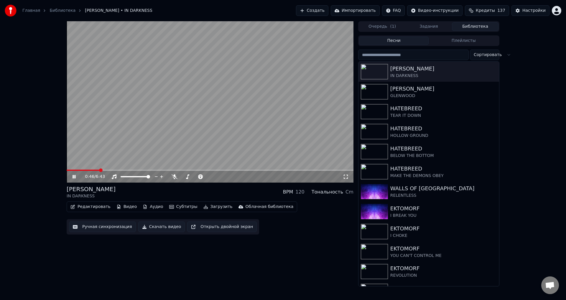
click at [100, 170] on span at bounding box center [210, 170] width 287 height 1
click at [93, 170] on span at bounding box center [80, 170] width 27 height 1
click at [189, 196] on div "[PERSON_NAME] IN DARKNESS BPM 120 Тональность Cm" at bounding box center [210, 192] width 287 height 14
click at [211, 193] on div "[PERSON_NAME] IN DARKNESS BPM 120 Тональность Cm" at bounding box center [210, 192] width 287 height 14
click at [213, 188] on div "[PERSON_NAME] IN DARKNESS BPM 120 Тональность Cm" at bounding box center [210, 192] width 287 height 14
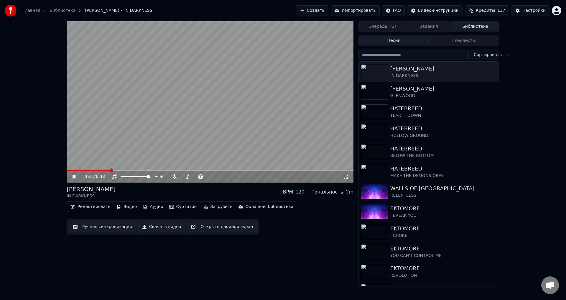
click at [205, 188] on div "[PERSON_NAME] IN DARKNESS BPM 120 Тональность Cm" at bounding box center [210, 192] width 287 height 14
click at [400, 113] on div "TEAR IT DOWN" at bounding box center [440, 116] width 101 height 6
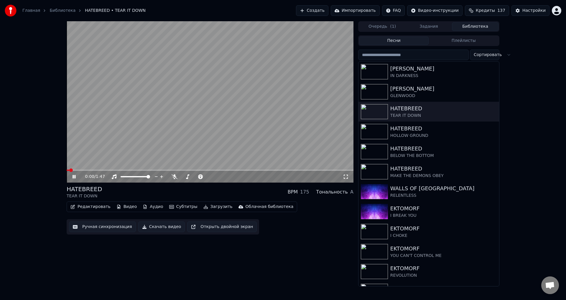
click at [34, 140] on div "0:00 / 1:47 HATEBREED TEAR IT DOWN BPM 175 Тональность A Редактировать Видео Ау…" at bounding box center [283, 153] width 566 height 265
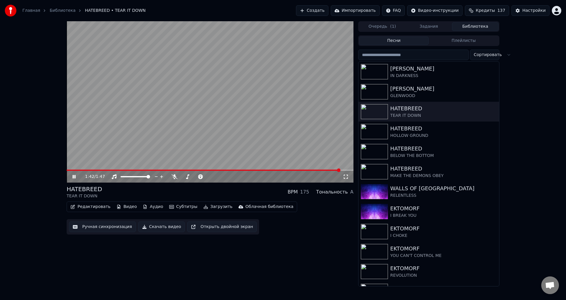
click at [542, 114] on div "1:42 / 1:47 HATEBREED TEAR IT DOWN BPM 175 Тональность A Редактировать Видео Ау…" at bounding box center [283, 153] width 566 height 265
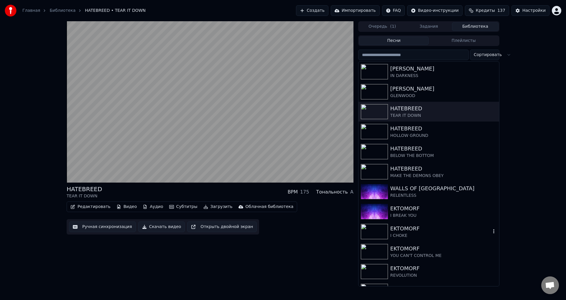
click at [410, 232] on div "EKTOMORF" at bounding box center [440, 228] width 101 height 8
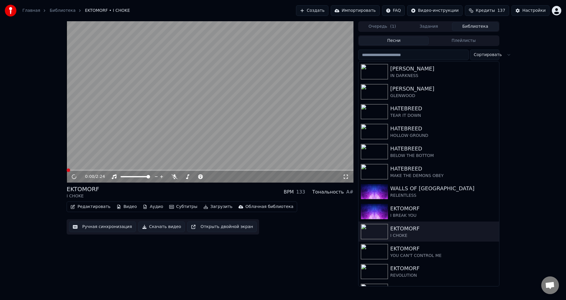
click at [208, 188] on div "EKTOMORF I CHOKE BPM 133 Тональность A#" at bounding box center [210, 192] width 287 height 14
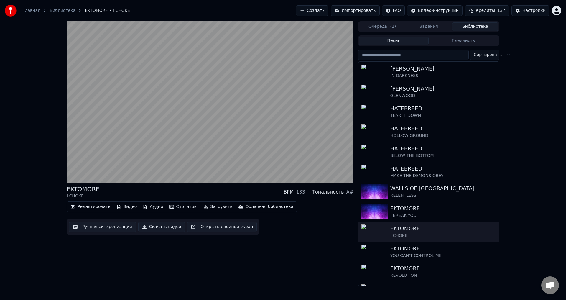
click at [216, 191] on div "EKTOMORF I CHOKE BPM 133 Тональность A#" at bounding box center [210, 192] width 287 height 14
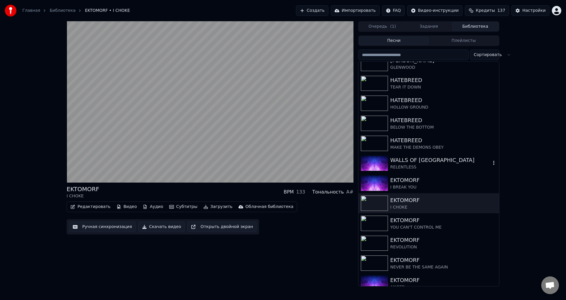
scroll to position [59, 0]
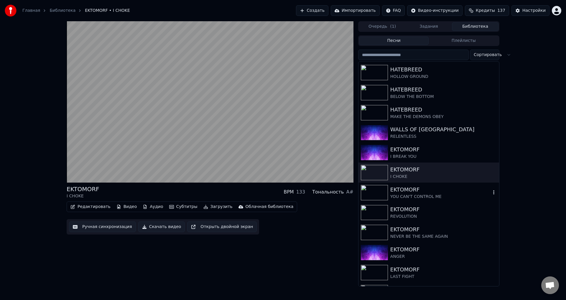
click at [425, 193] on div "EKTOMORF" at bounding box center [440, 189] width 101 height 8
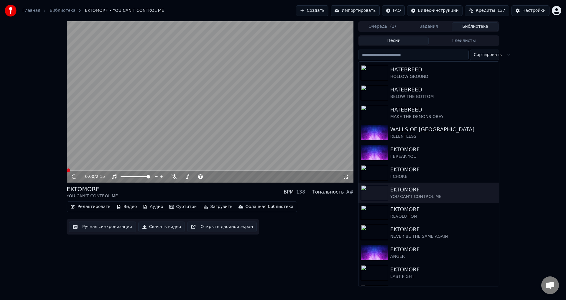
click at [247, 115] on video at bounding box center [210, 101] width 287 height 161
click at [72, 178] on icon at bounding box center [78, 176] width 14 height 5
click at [67, 170] on span at bounding box center [69, 170] width 4 height 4
click at [222, 117] on video at bounding box center [210, 101] width 287 height 161
click at [50, 119] on div "0:00 / 2:15 EKTOMORF YOU CAN'T CONTROL ME BPM 138 Тональность A# Редактировать …" at bounding box center [283, 153] width 566 height 265
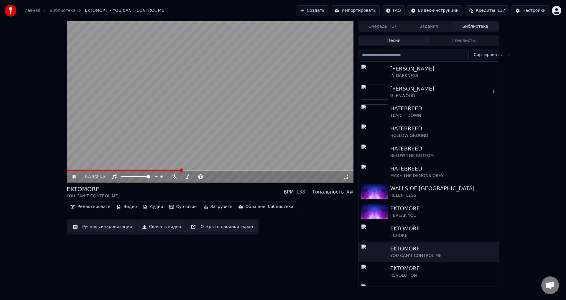
click at [419, 79] on div "LORNA SHORE IN DARKNESS" at bounding box center [429, 72] width 141 height 20
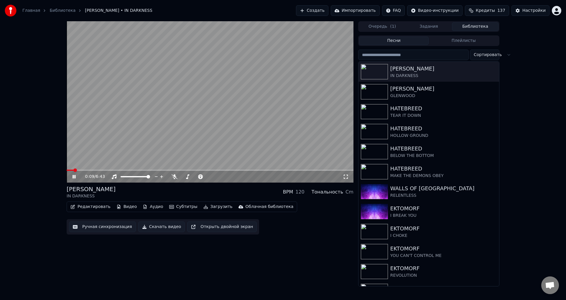
click at [96, 170] on span at bounding box center [210, 170] width 287 height 1
click at [168, 195] on div "[PERSON_NAME] IN DARKNESS BPM 120 Тональность Cm" at bounding box center [210, 192] width 287 height 14
click at [52, 176] on div "0:51 / 6:43 LORNA SHORE IN DARKNESS BPM 120 Тональность Cm Редактировать Видео …" at bounding box center [283, 153] width 566 height 265
click at [230, 134] on video at bounding box center [210, 101] width 287 height 161
click at [224, 191] on div "[PERSON_NAME] IN DARKNESS BPM 120 Тональность Cm" at bounding box center [210, 192] width 287 height 14
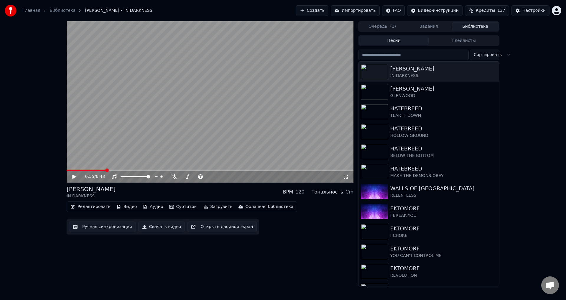
click at [203, 186] on div "[PERSON_NAME] IN DARKNESS BPM 120 Тональность Cm" at bounding box center [210, 192] width 287 height 14
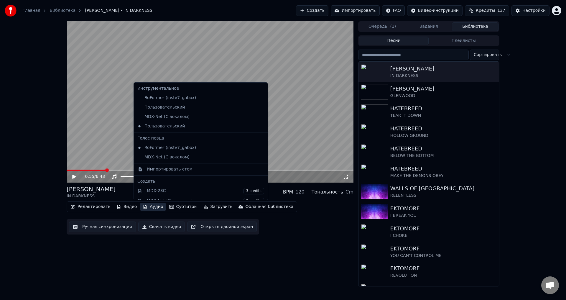
click at [144, 206] on button "Аудио" at bounding box center [152, 207] width 25 height 8
click at [165, 118] on div "MDX-Net (С вокалом)" at bounding box center [196, 116] width 123 height 9
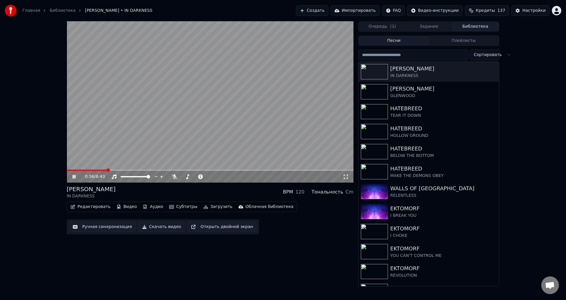
click at [100, 170] on span at bounding box center [87, 170] width 40 height 1
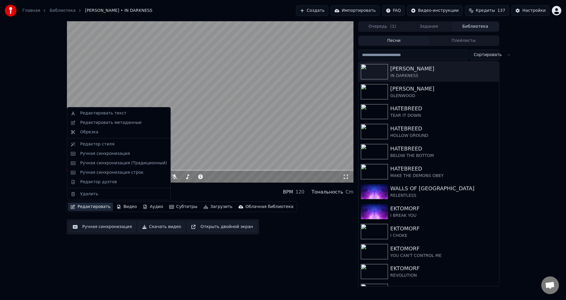
click at [85, 205] on button "Редактировать" at bounding box center [90, 207] width 45 height 8
click at [218, 103] on video at bounding box center [210, 101] width 287 height 161
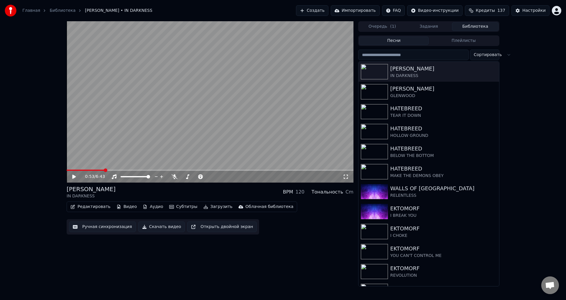
click at [118, 149] on video at bounding box center [210, 101] width 287 height 161
click at [91, 170] on span at bounding box center [86, 170] width 38 height 1
click at [185, 91] on video at bounding box center [210, 101] width 287 height 161
click at [146, 206] on button "Аудио" at bounding box center [152, 207] width 25 height 8
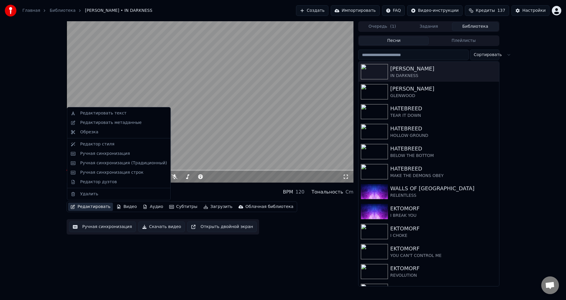
click at [41, 185] on div "0:52 / 6:43 LORNA SHORE IN DARKNESS BPM 120 Тональность Cm Редактировать Видео …" at bounding box center [283, 153] width 566 height 265
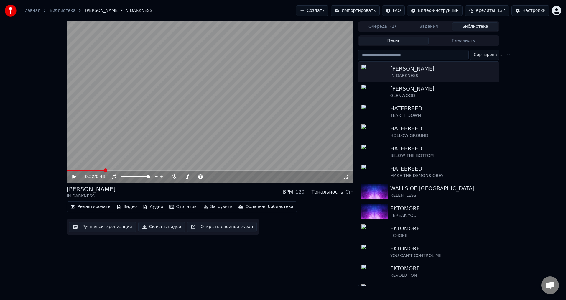
click at [90, 205] on button "Редактировать" at bounding box center [90, 207] width 45 height 8
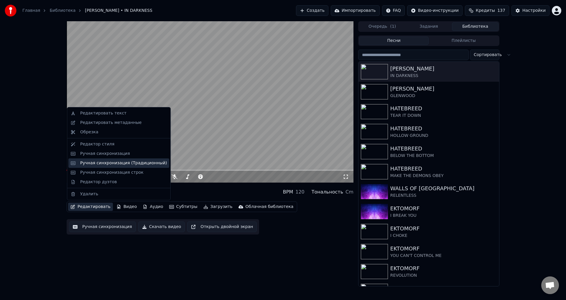
click at [129, 164] on div "Ручная синхронизация (Традиционный)" at bounding box center [123, 163] width 87 height 6
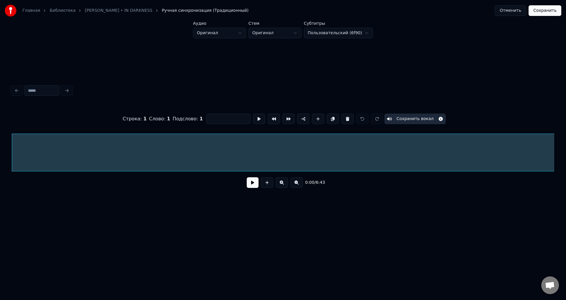
click at [345, 116] on button at bounding box center [348, 119] width 12 height 11
type input "**"
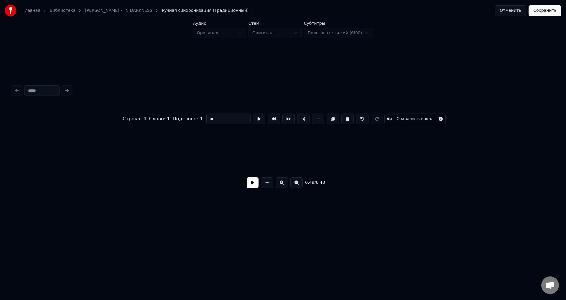
scroll to position [0, 250]
click at [545, 16] on div "Главная Библиотека [PERSON_NAME] • IN DARKNESS Ручная синхронизация (Традиционн…" at bounding box center [283, 10] width 566 height 21
click at [536, 12] on button "Сохранить" at bounding box center [545, 10] width 33 height 11
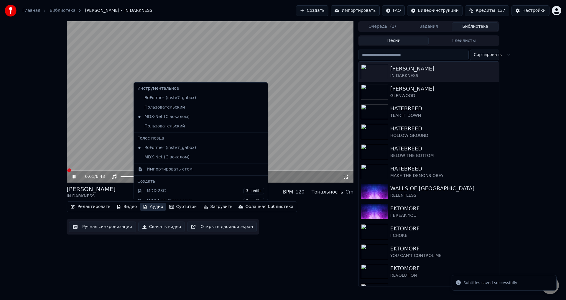
click at [147, 208] on button "Аудио" at bounding box center [152, 207] width 25 height 8
click at [40, 116] on div "0:02 / 6:43 LORNA SHORE IN DARKNESS BPM 120 Тональность Cm Редактировать Видео …" at bounding box center [283, 153] width 566 height 265
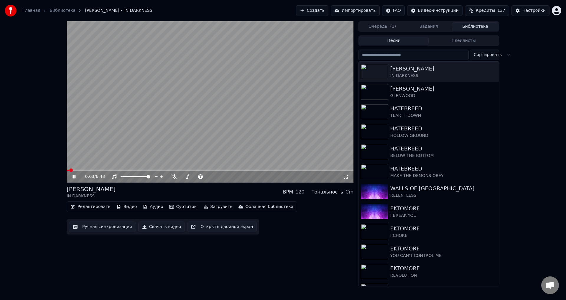
click at [212, 192] on div "[PERSON_NAME] IN DARKNESS BPM 120 Тональность Cm" at bounding box center [210, 192] width 287 height 14
click at [210, 191] on div "[PERSON_NAME] IN DARKNESS BPM 120 Тональность Cm" at bounding box center [210, 192] width 287 height 14
click at [214, 192] on div "[PERSON_NAME] IN DARKNESS BPM 120 Тональность Cm" at bounding box center [210, 192] width 287 height 14
click at [209, 183] on div "1:18 / 6:43 LORNA SHORE IN DARKNESS BPM 120 Тональность Cm Редактировать Видео …" at bounding box center [210, 153] width 287 height 265
click at [210, 190] on div "[PERSON_NAME] IN DARKNESS BPM 120 Тональность Cm" at bounding box center [210, 192] width 287 height 14
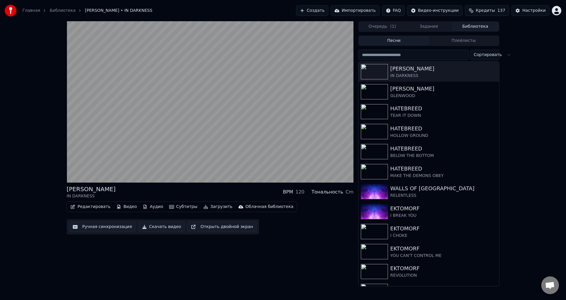
click at [212, 190] on div "[PERSON_NAME] IN DARKNESS BPM 120 Тональность Cm" at bounding box center [210, 192] width 287 height 14
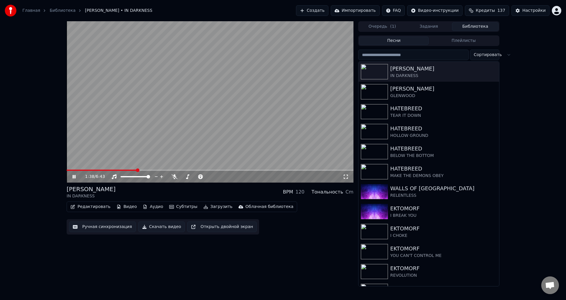
click at [211, 194] on div "[PERSON_NAME] IN DARKNESS BPM 120 Тональность Cm" at bounding box center [210, 192] width 287 height 14
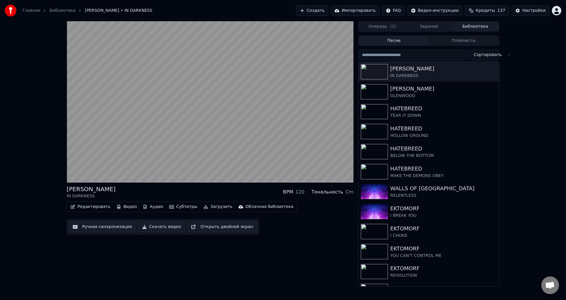
click at [214, 192] on div "[PERSON_NAME] IN DARKNESS BPM 120 Тональность Cm" at bounding box center [210, 192] width 287 height 14
click at [208, 190] on div "[PERSON_NAME] IN DARKNESS BPM 120 Тональность Cm" at bounding box center [210, 192] width 287 height 14
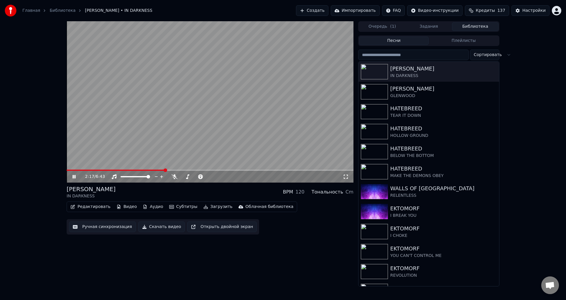
click at [130, 123] on video at bounding box center [210, 101] width 287 height 161
click at [116, 170] on span at bounding box center [116, 170] width 98 height 1
click at [117, 142] on video at bounding box center [210, 101] width 287 height 161
click at [108, 170] on span at bounding box center [92, 170] width 51 height 1
click at [101, 171] on span at bounding box center [84, 170] width 35 height 1
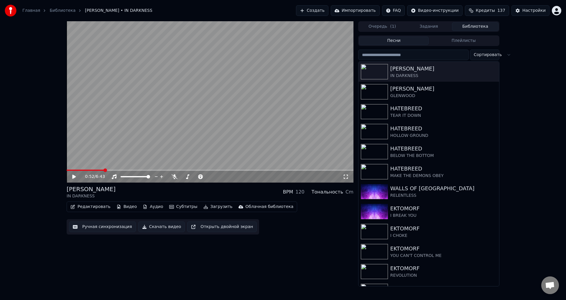
click at [50, 158] on div "0:52 / 6:43 LORNA SHORE IN DARKNESS BPM 120 Тональность Cm Редактировать Видео …" at bounding box center [283, 153] width 566 height 265
click at [216, 194] on div "[PERSON_NAME] IN DARKNESS BPM 120 Тональность Cm" at bounding box center [210, 192] width 287 height 14
click at [144, 205] on button "Аудио" at bounding box center [152, 207] width 25 height 8
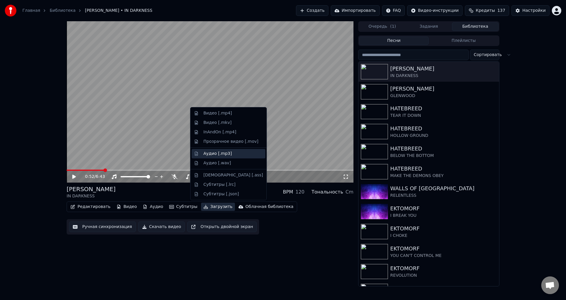
click at [210, 154] on div "Аудио [.mp3]" at bounding box center [217, 154] width 28 height 6
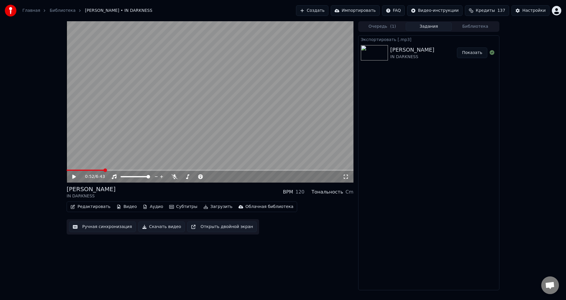
click at [482, 52] on button "Показать" at bounding box center [472, 52] width 30 height 11
